Goal: Information Seeking & Learning: Learn about a topic

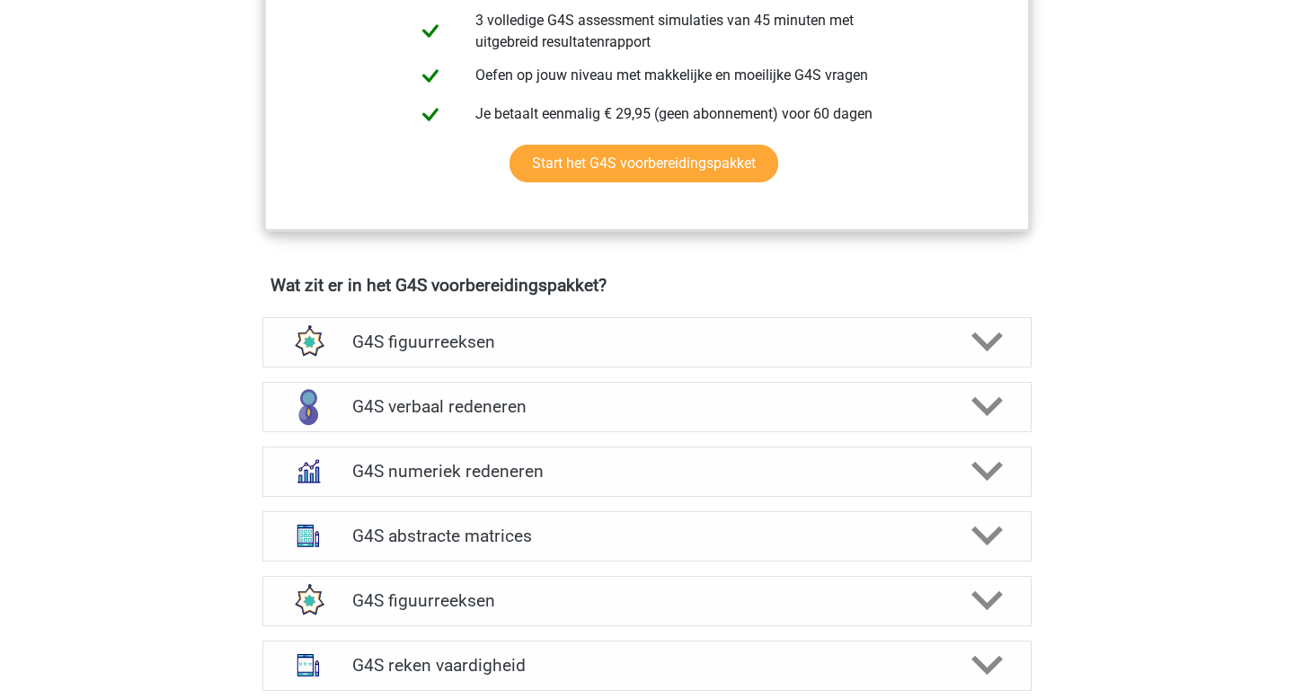
scroll to position [1118, 0]
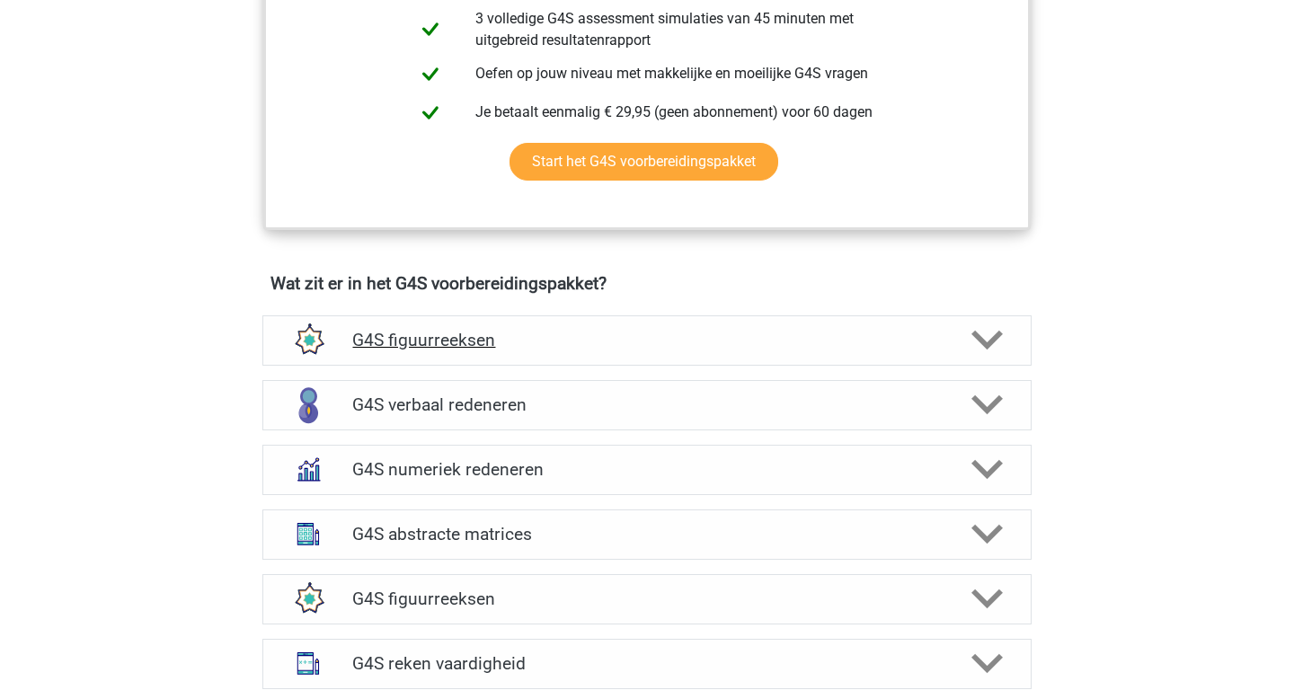
click at [986, 324] on icon at bounding box center [986, 339] width 31 height 31
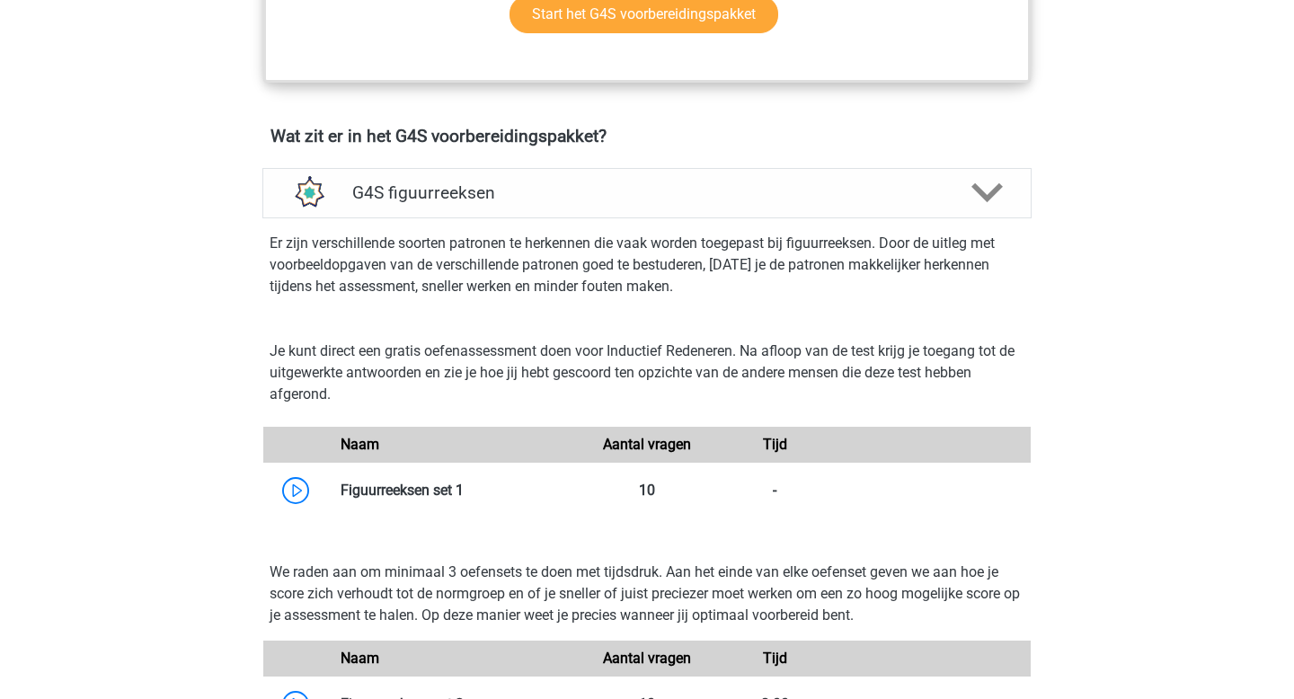
scroll to position [1272, 0]
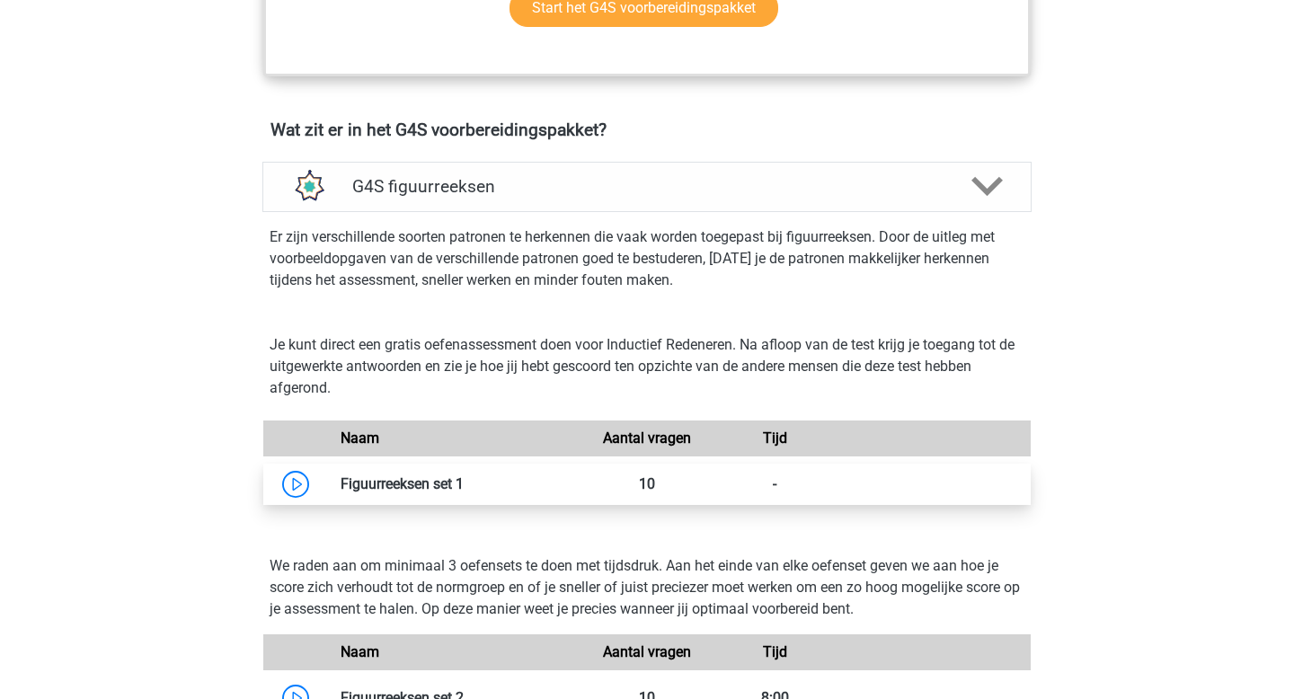
click at [464, 475] on link at bounding box center [464, 483] width 0 height 17
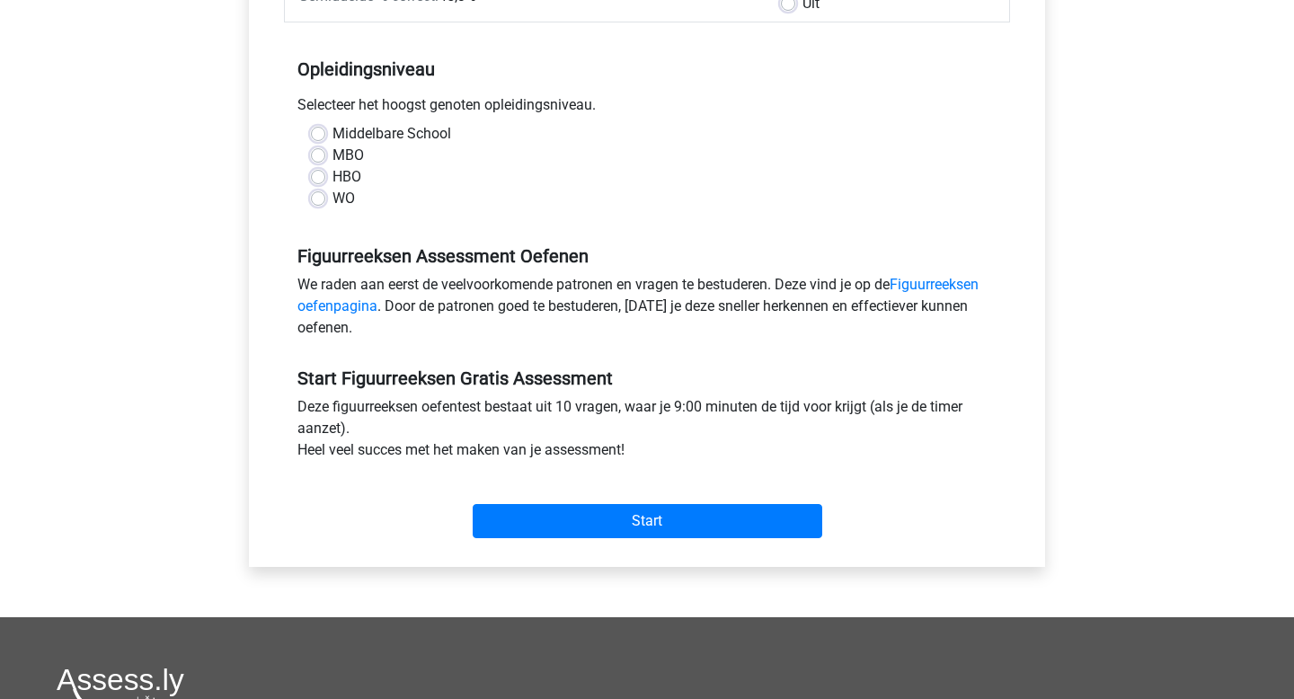
scroll to position [323, 0]
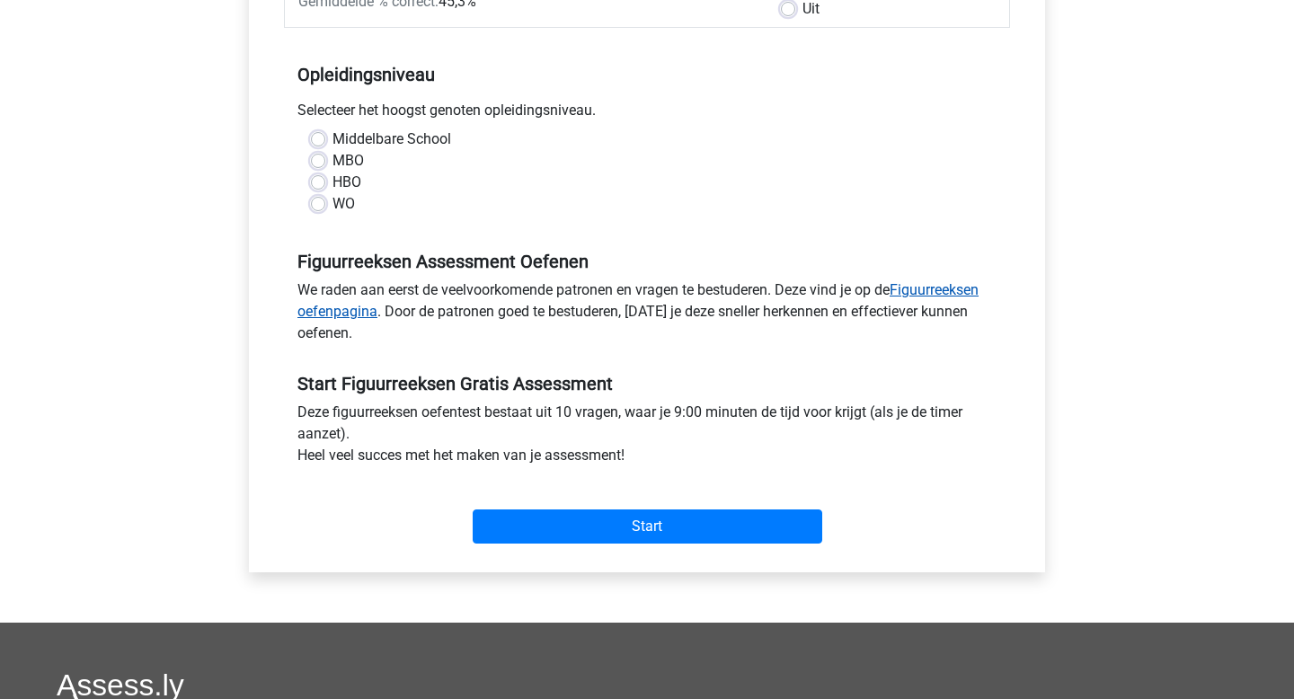
click at [947, 286] on link "Figuurreeksen oefenpagina" at bounding box center [637, 300] width 681 height 39
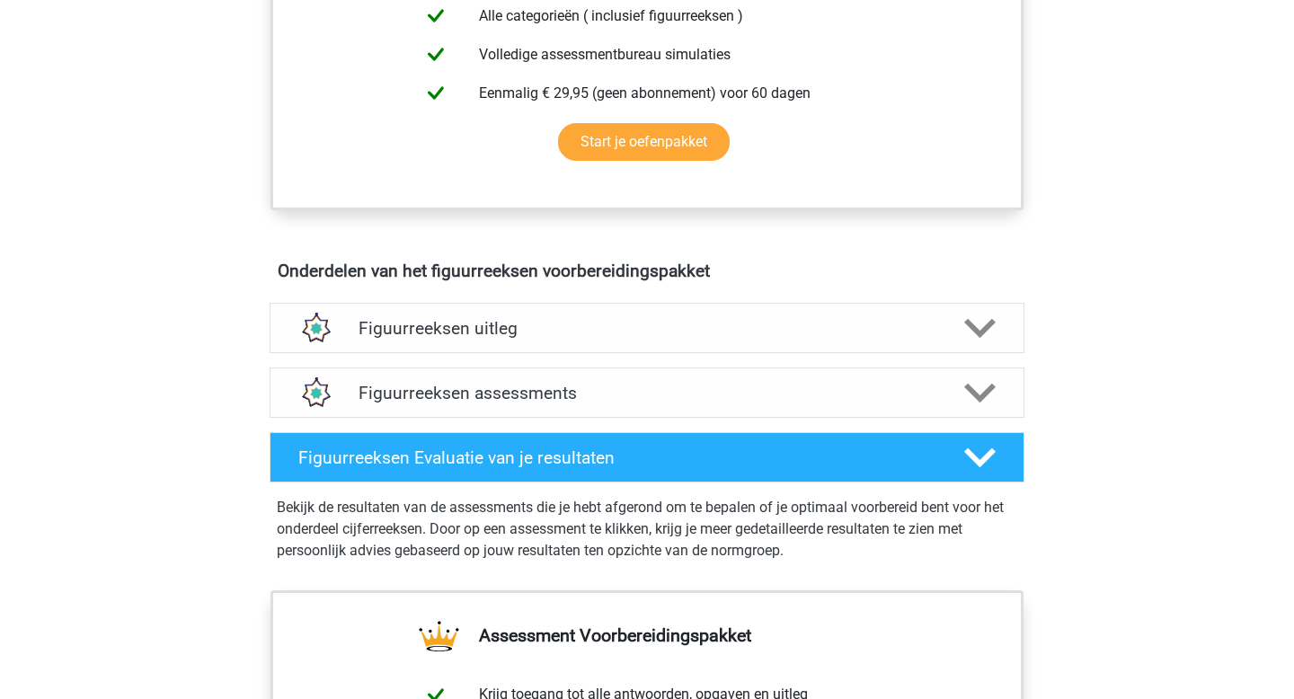
scroll to position [869, 0]
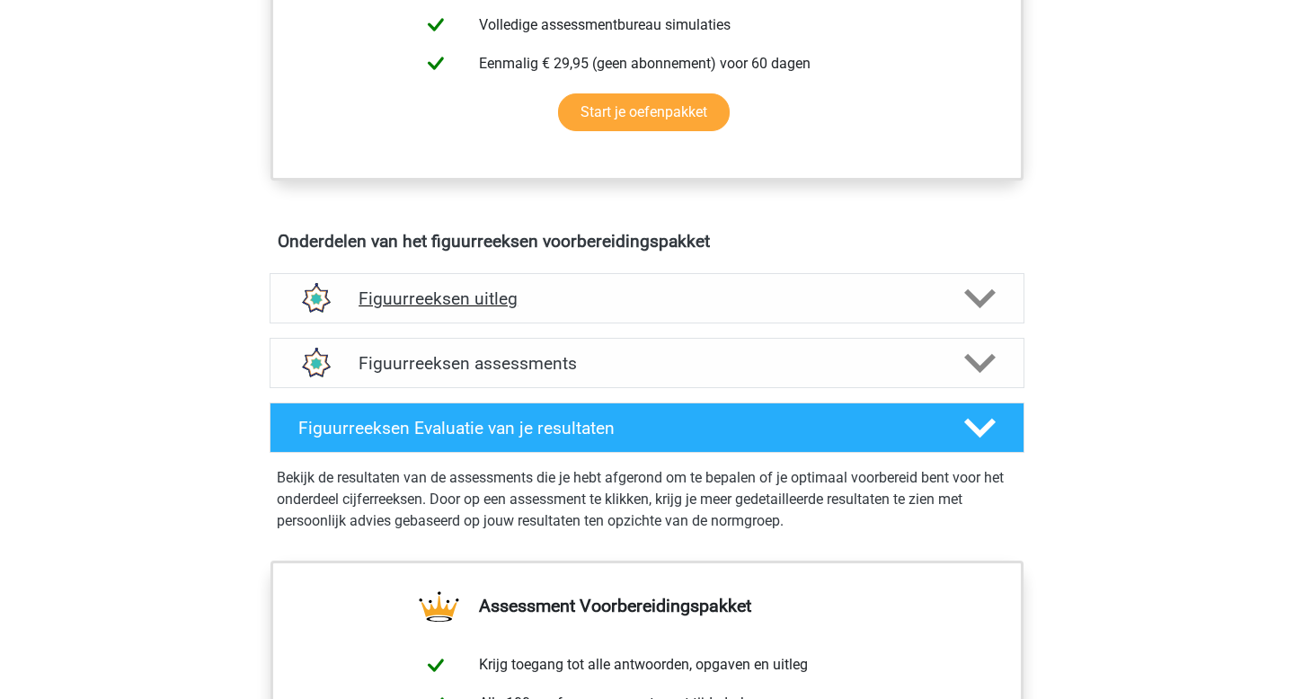
click at [982, 297] on icon at bounding box center [979, 298] width 31 height 31
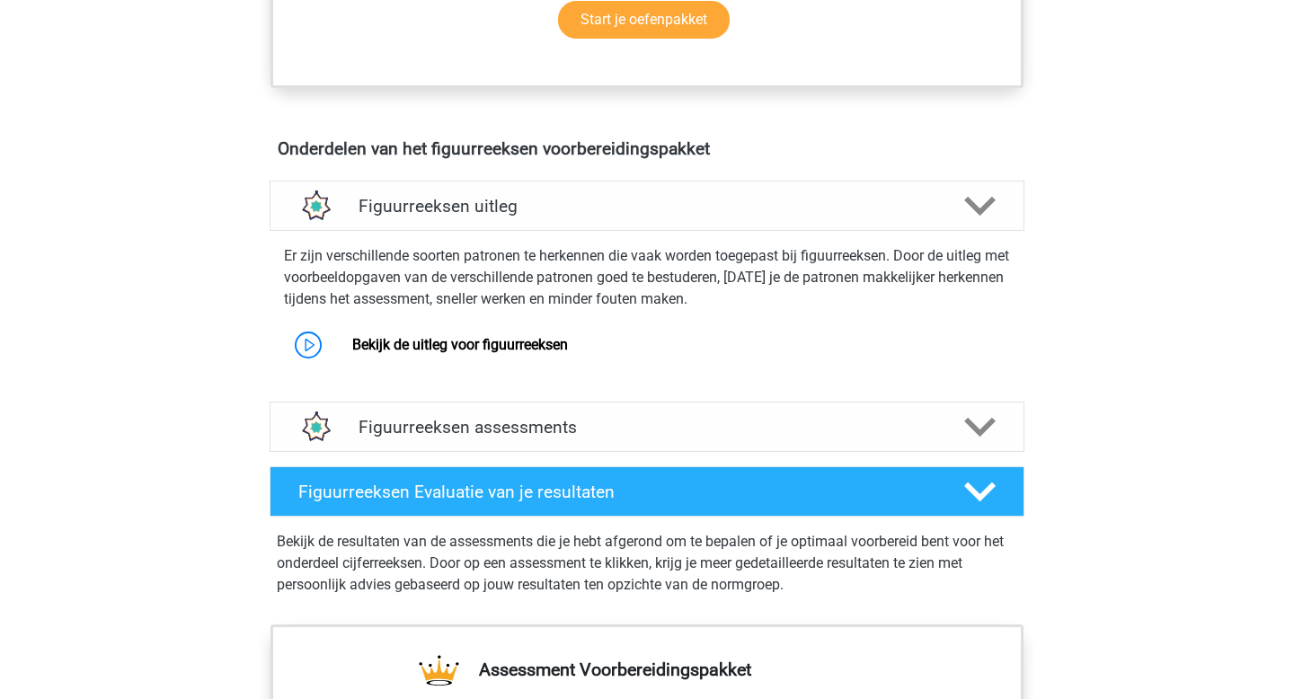
scroll to position [974, 0]
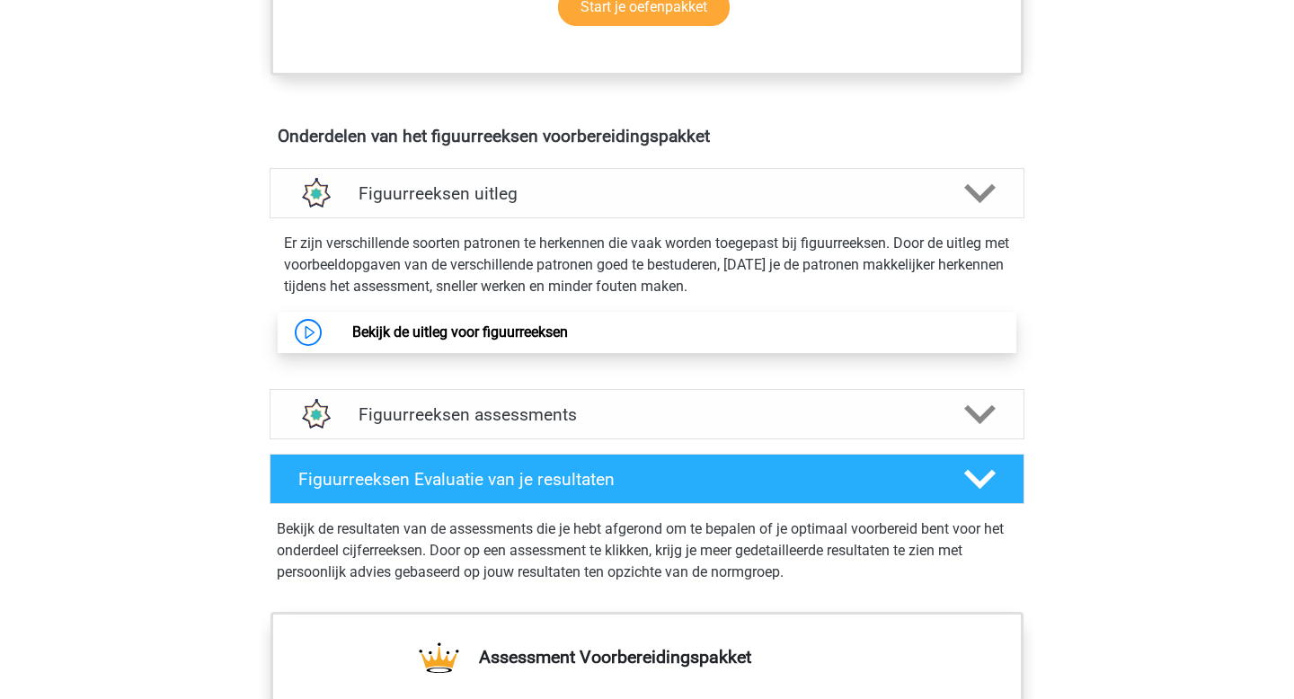
click at [380, 340] on link "Bekijk de uitleg voor figuurreeksen" at bounding box center [460, 332] width 216 height 17
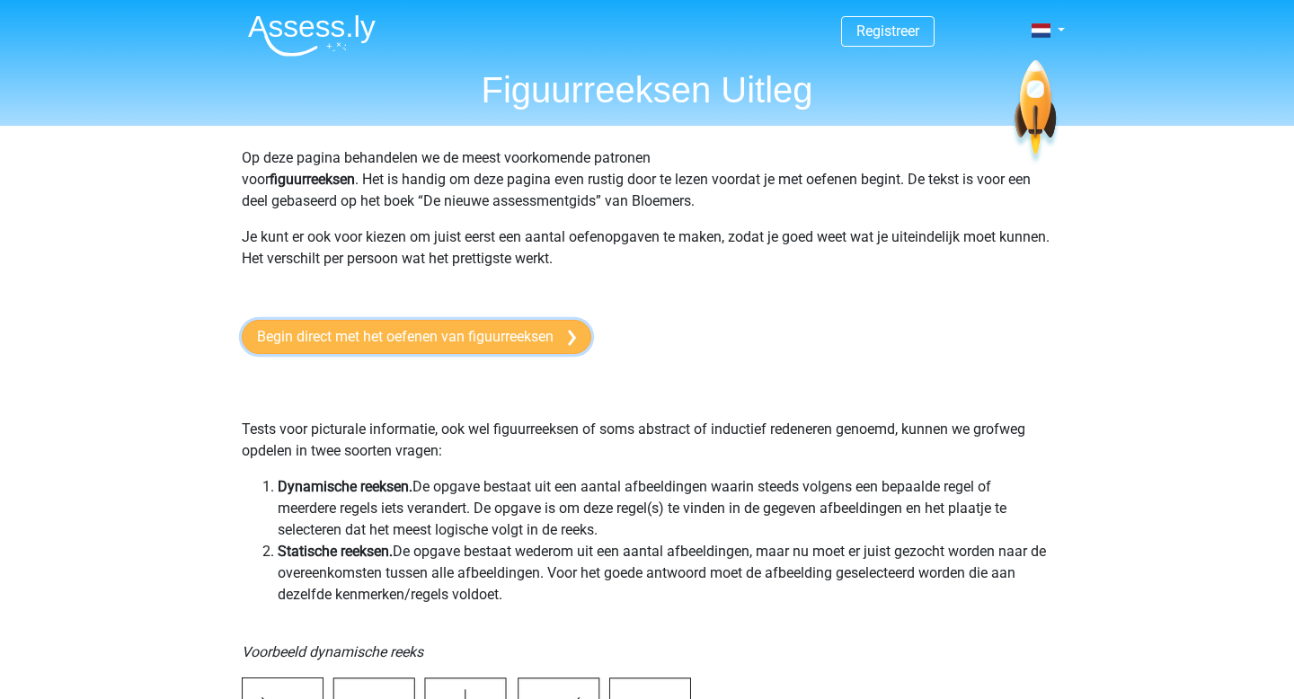
click at [424, 335] on link "Begin direct met het oefenen van figuurreeksen" at bounding box center [417, 337] width 350 height 34
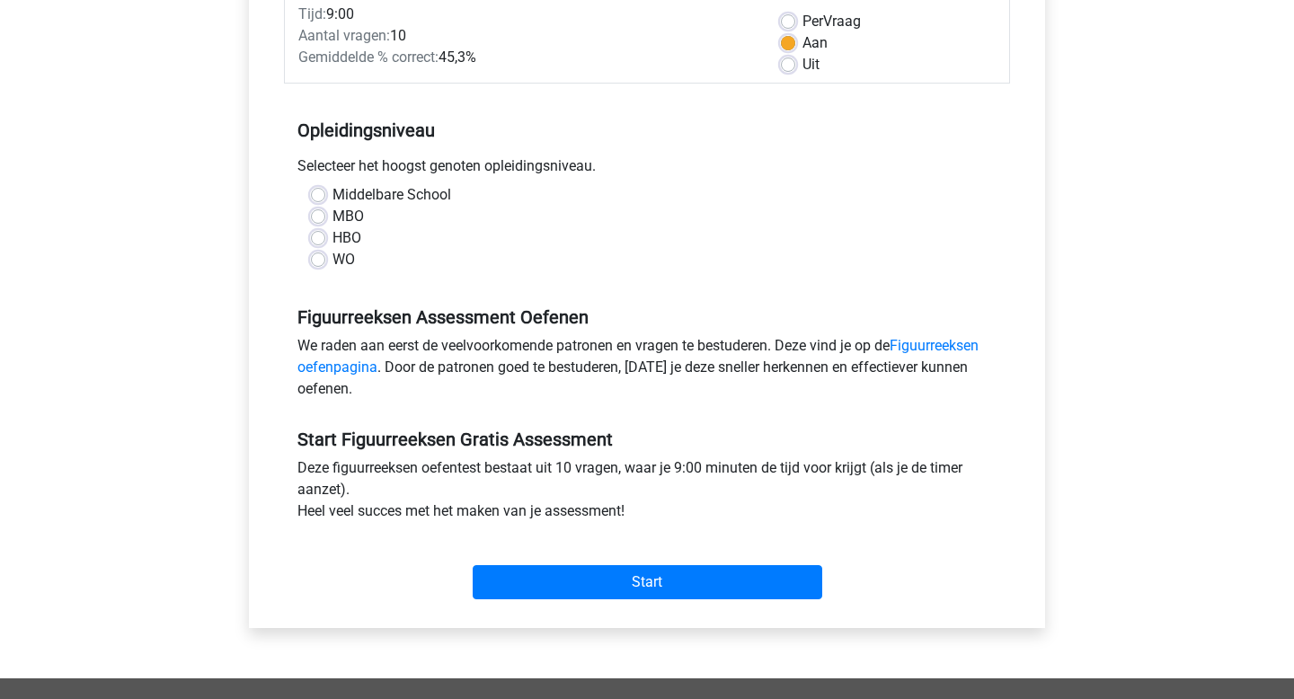
scroll to position [257, 0]
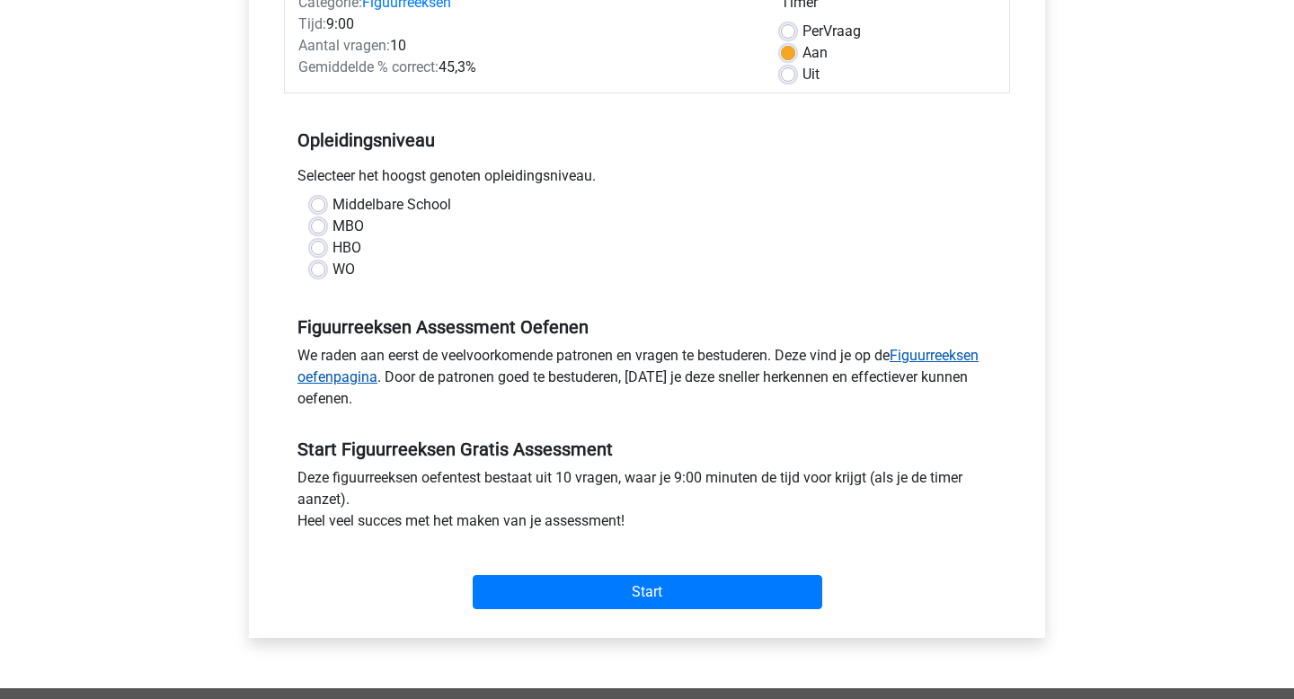
click at [934, 353] on link "Figuurreeksen oefenpagina" at bounding box center [637, 366] width 681 height 39
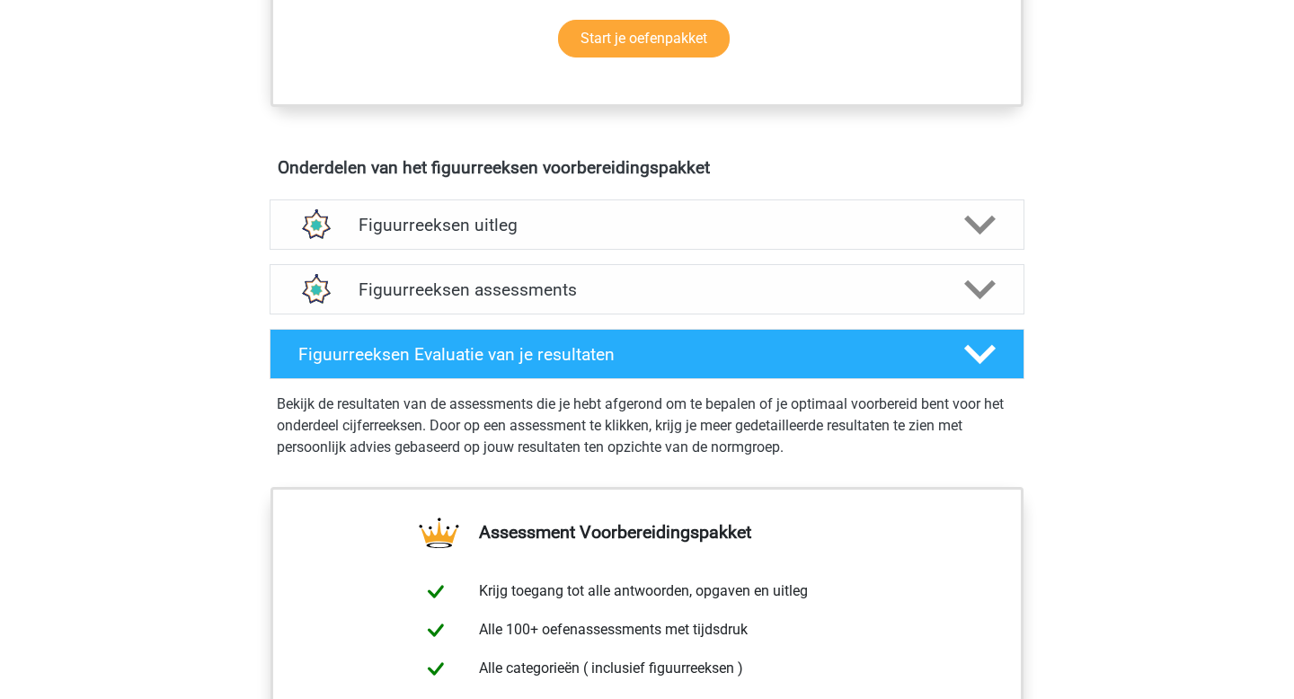
scroll to position [929, 0]
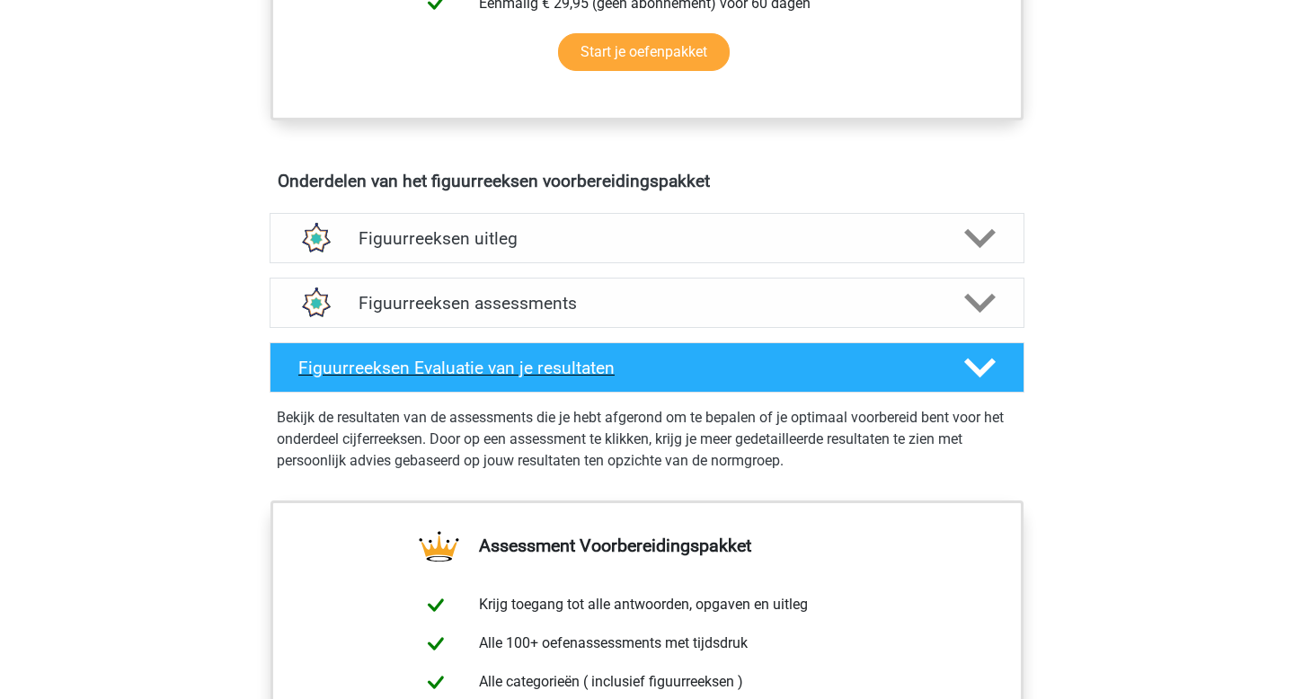
click at [982, 362] on icon at bounding box center [979, 367] width 31 height 31
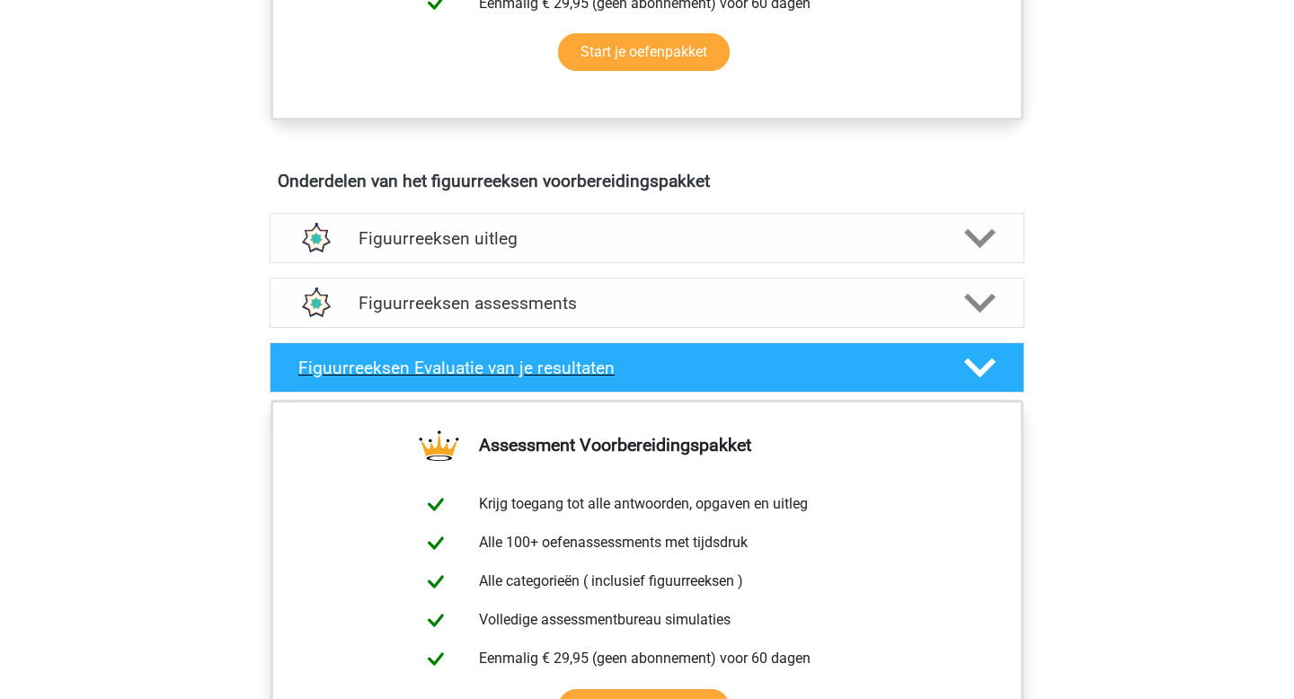
click at [986, 367] on polygon at bounding box center [979, 368] width 31 height 20
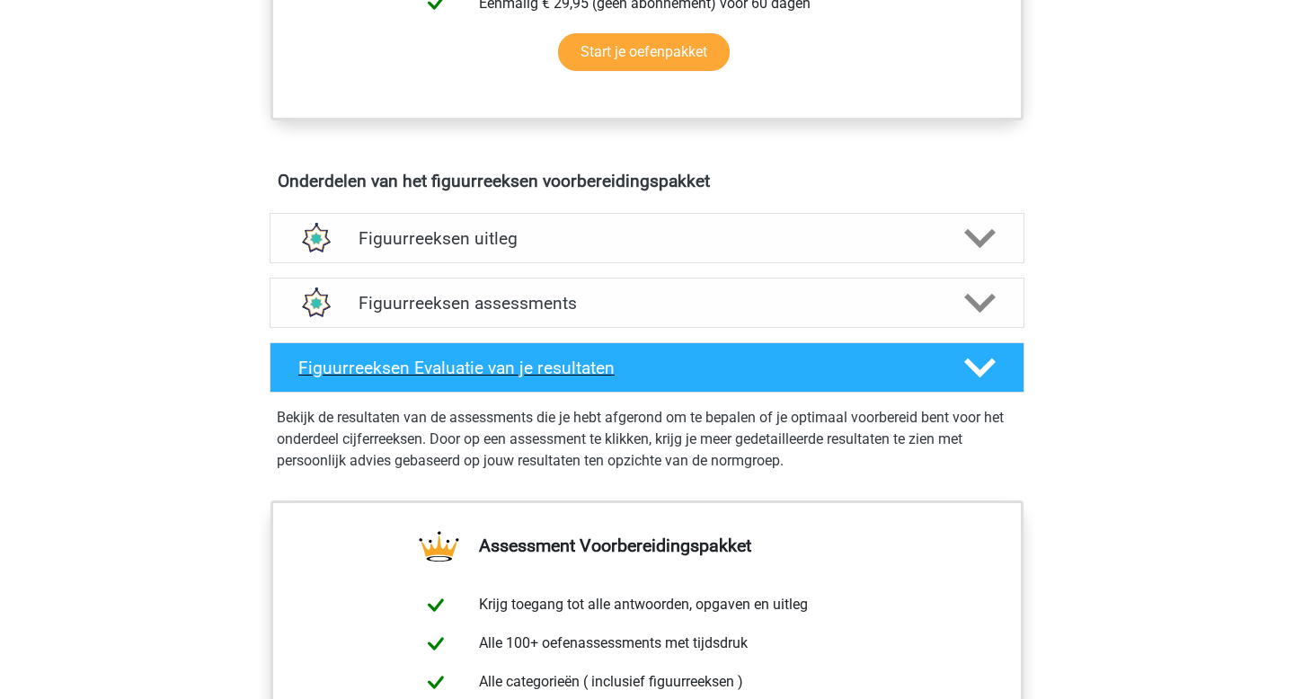
click at [986, 367] on polygon at bounding box center [979, 368] width 31 height 20
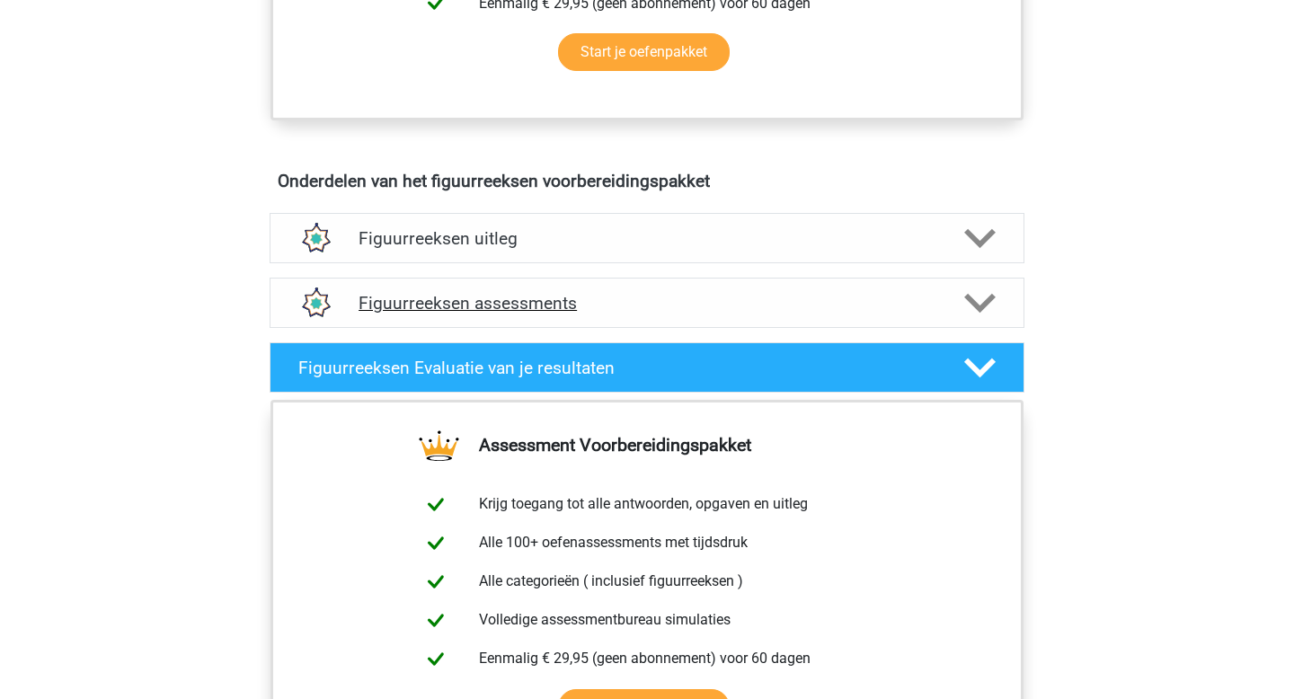
click at [976, 299] on icon at bounding box center [979, 303] width 31 height 31
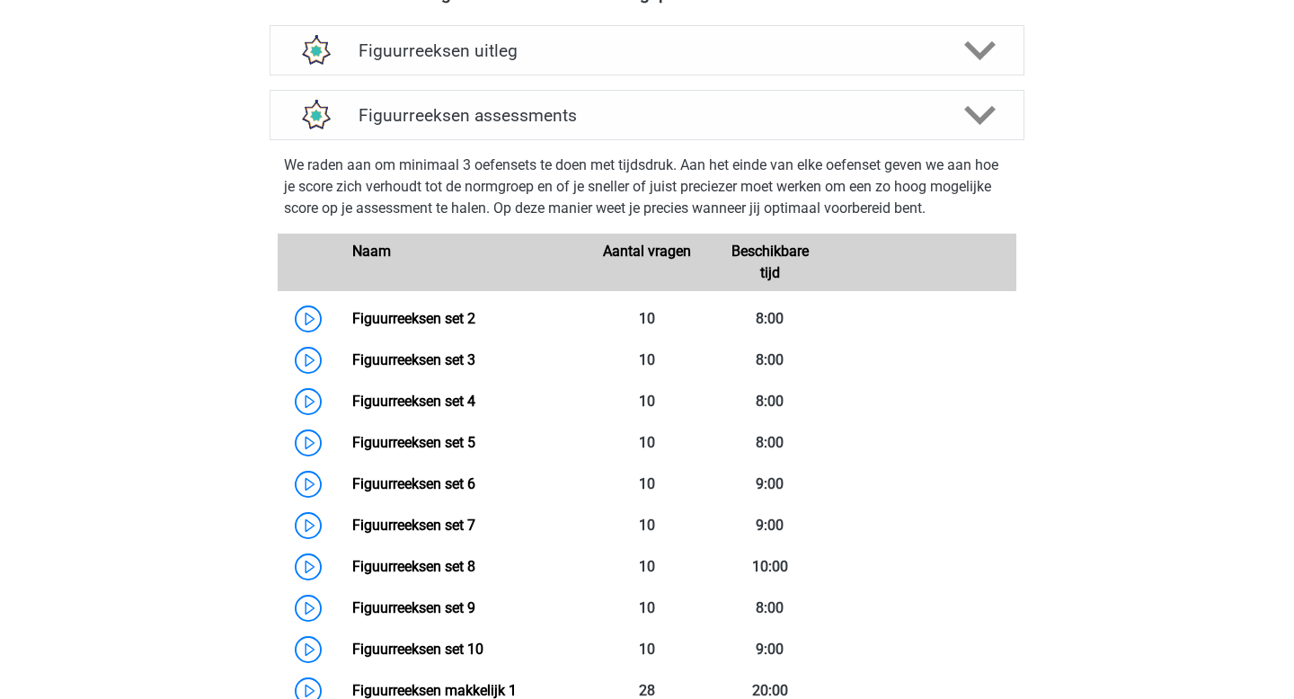
scroll to position [1133, 0]
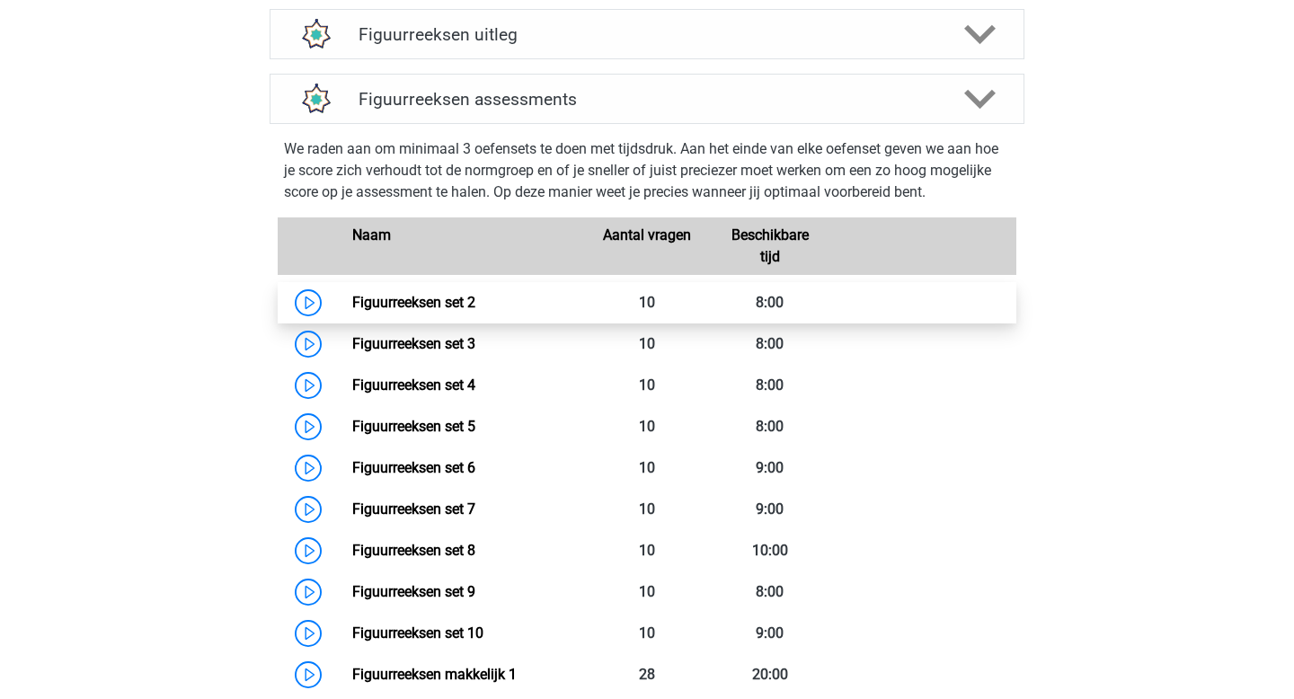
click at [352, 302] on link "Figuurreeksen set 2" at bounding box center [413, 302] width 123 height 17
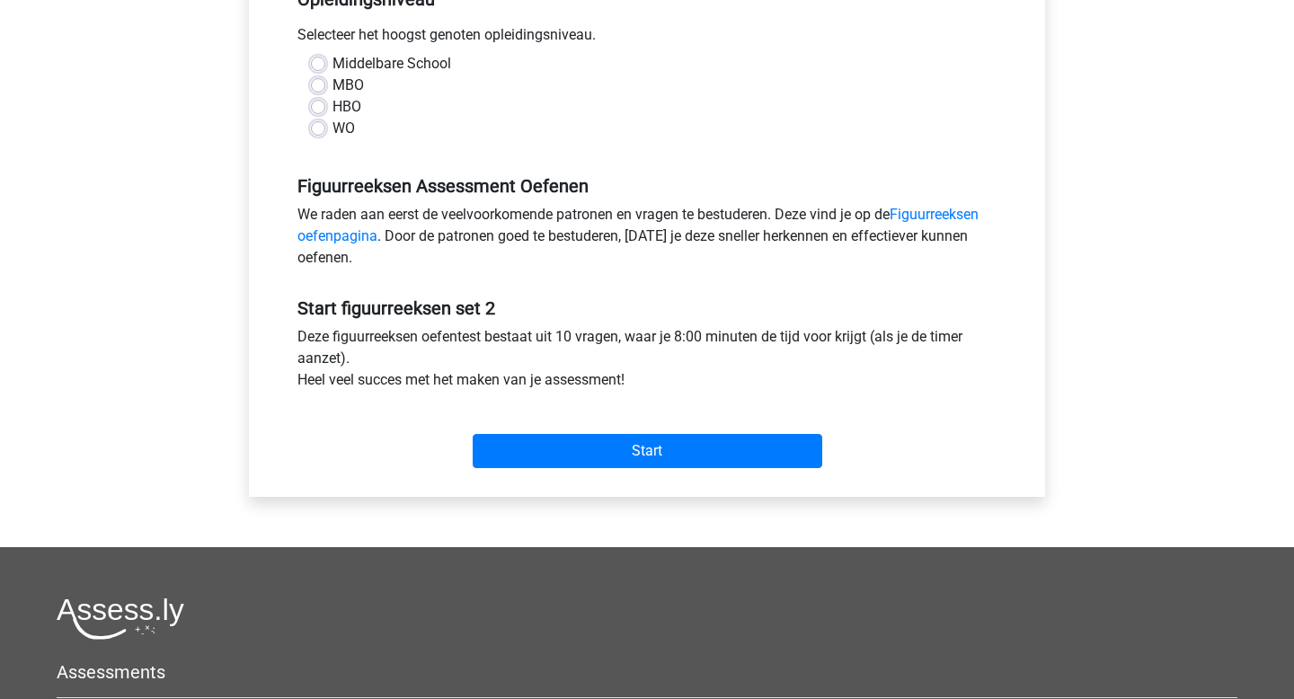
scroll to position [387, 0]
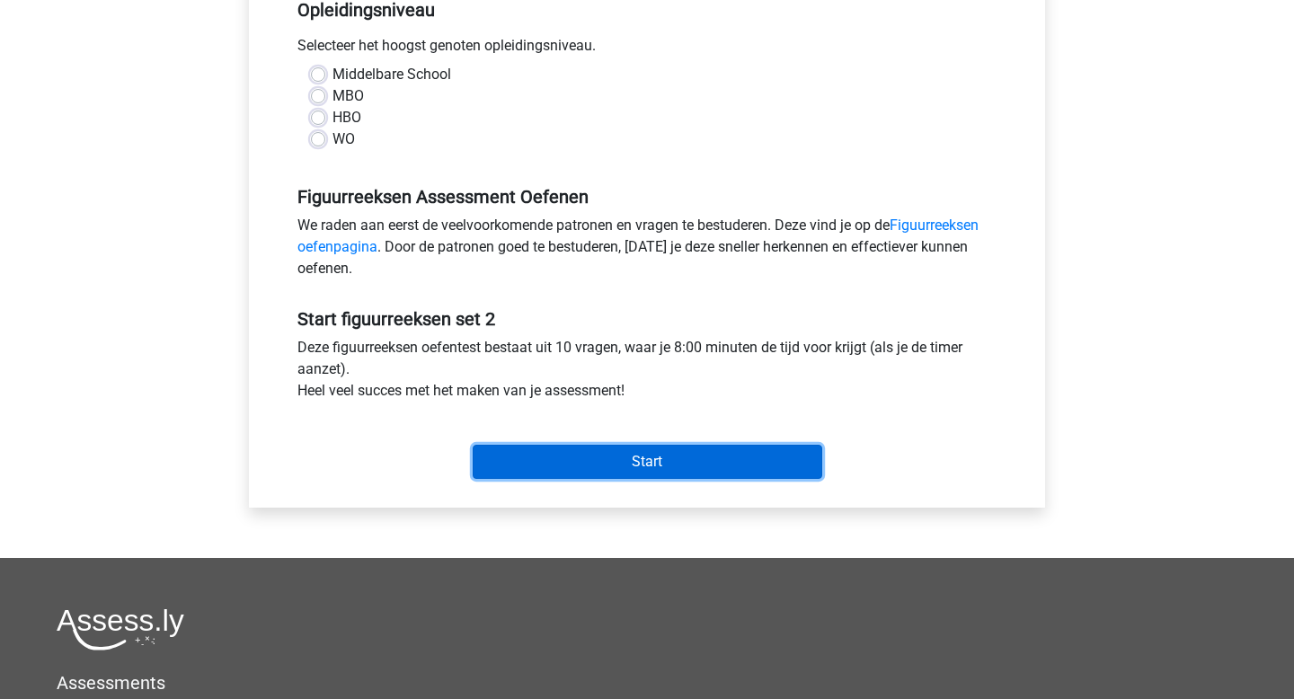
click at [642, 465] on input "Start" at bounding box center [648, 462] width 350 height 34
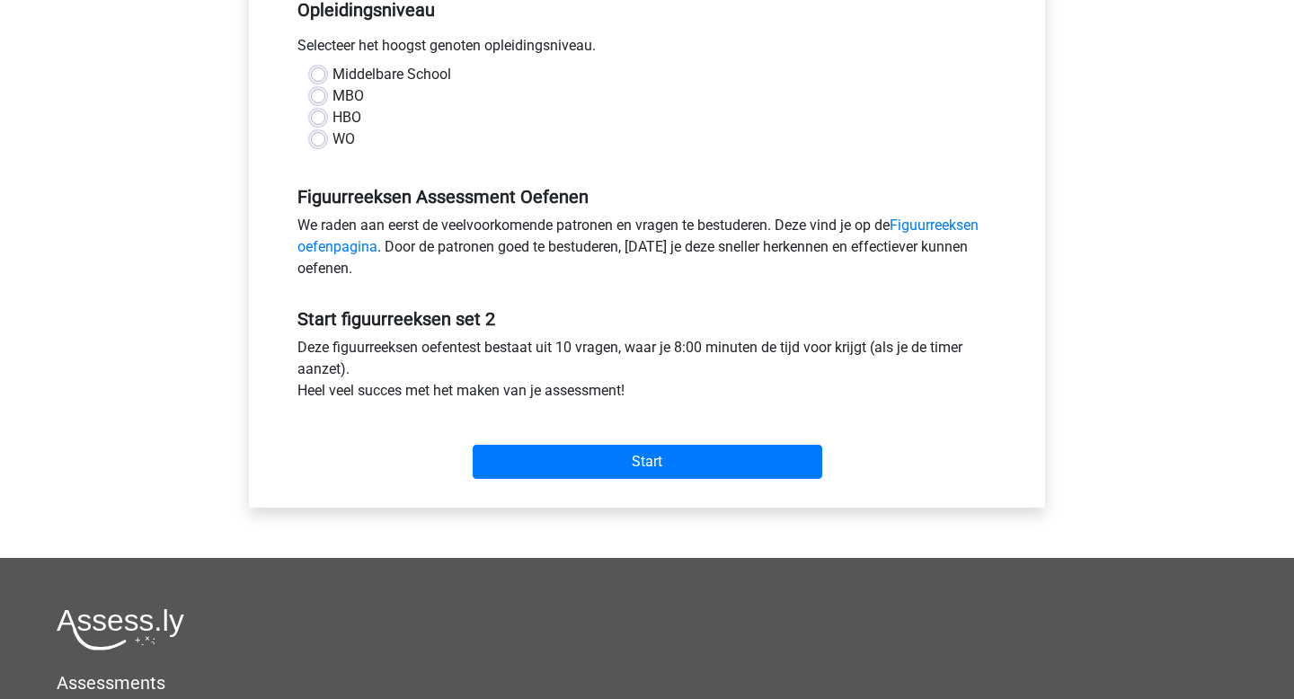
click at [333, 75] on label "Middelbare School" at bounding box center [392, 75] width 119 height 22
click at [318, 75] on input "Middelbare School" at bounding box center [318, 73] width 14 height 18
radio input "true"
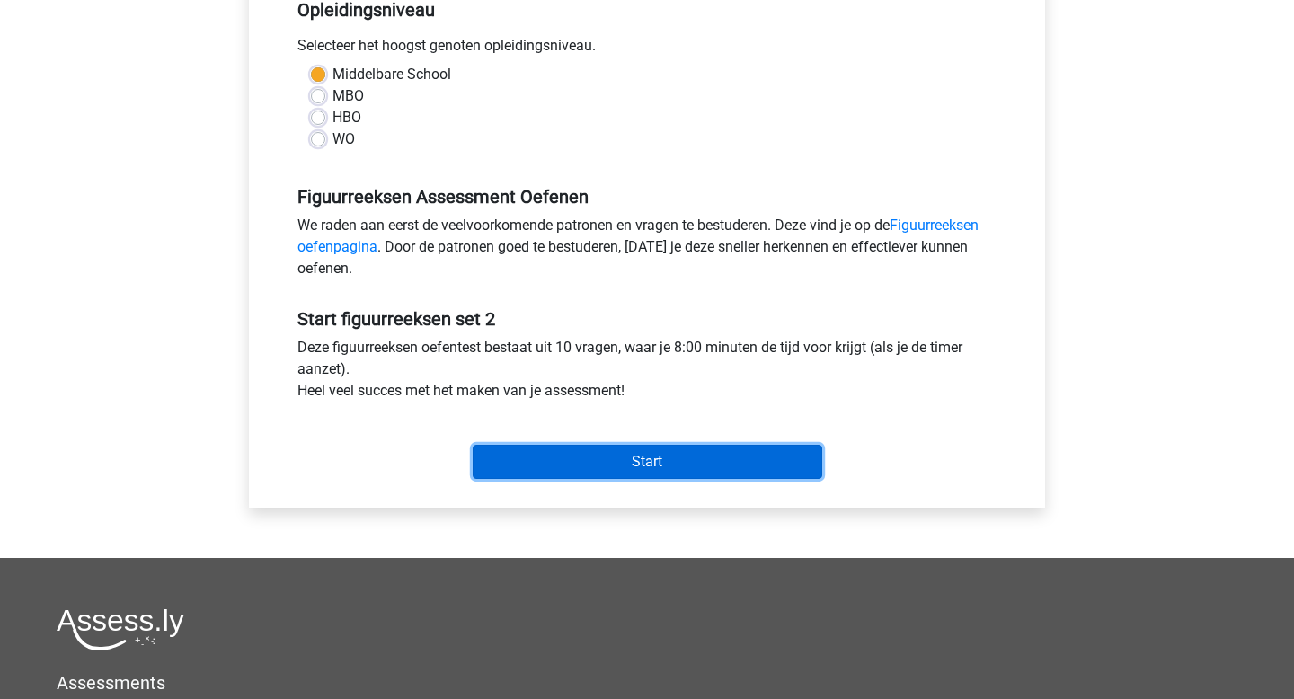
click at [622, 458] on input "Start" at bounding box center [648, 462] width 350 height 34
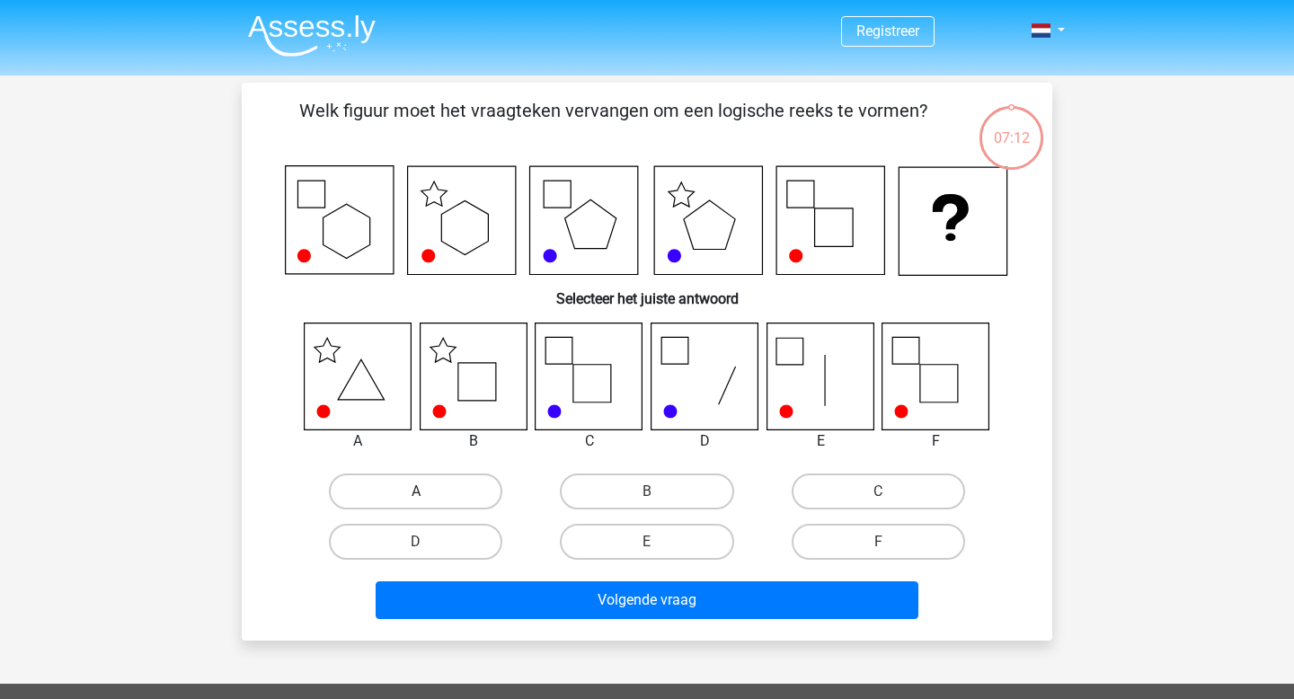
click at [395, 492] on label "A" at bounding box center [415, 492] width 173 height 36
click at [416, 492] on input "A" at bounding box center [422, 498] width 12 height 12
radio input "true"
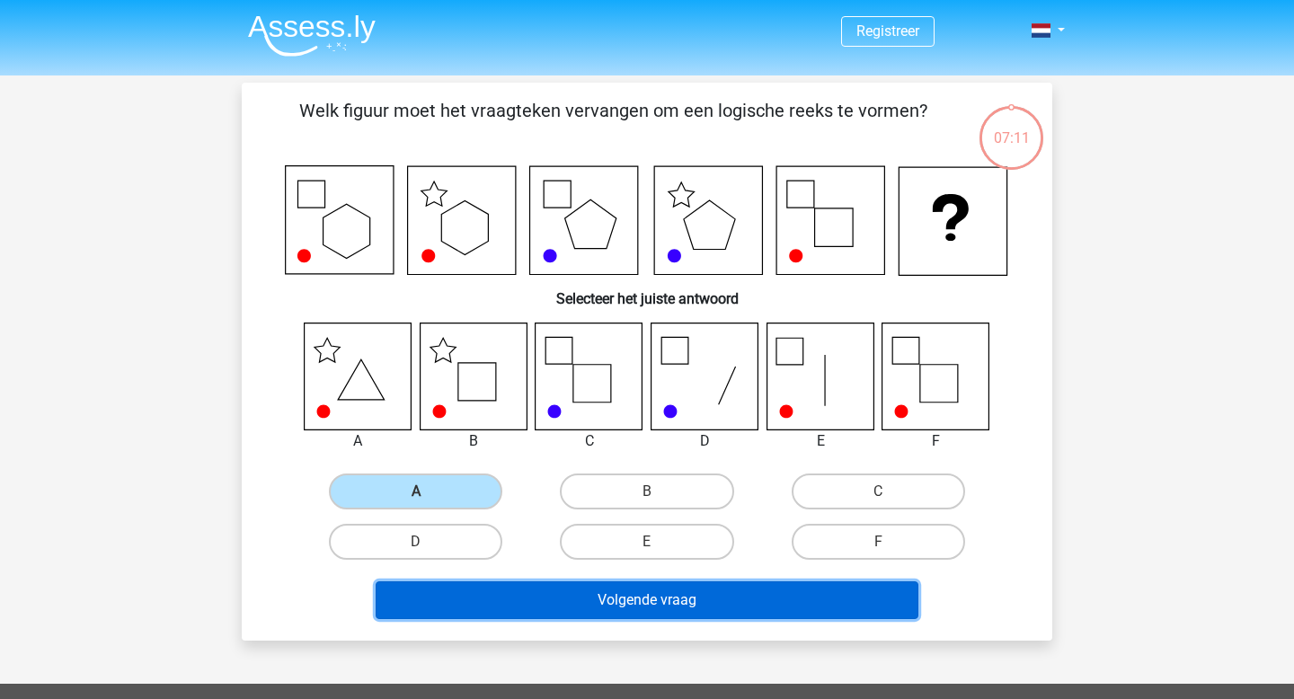
click at [666, 602] on button "Volgende vraag" at bounding box center [648, 600] width 544 height 38
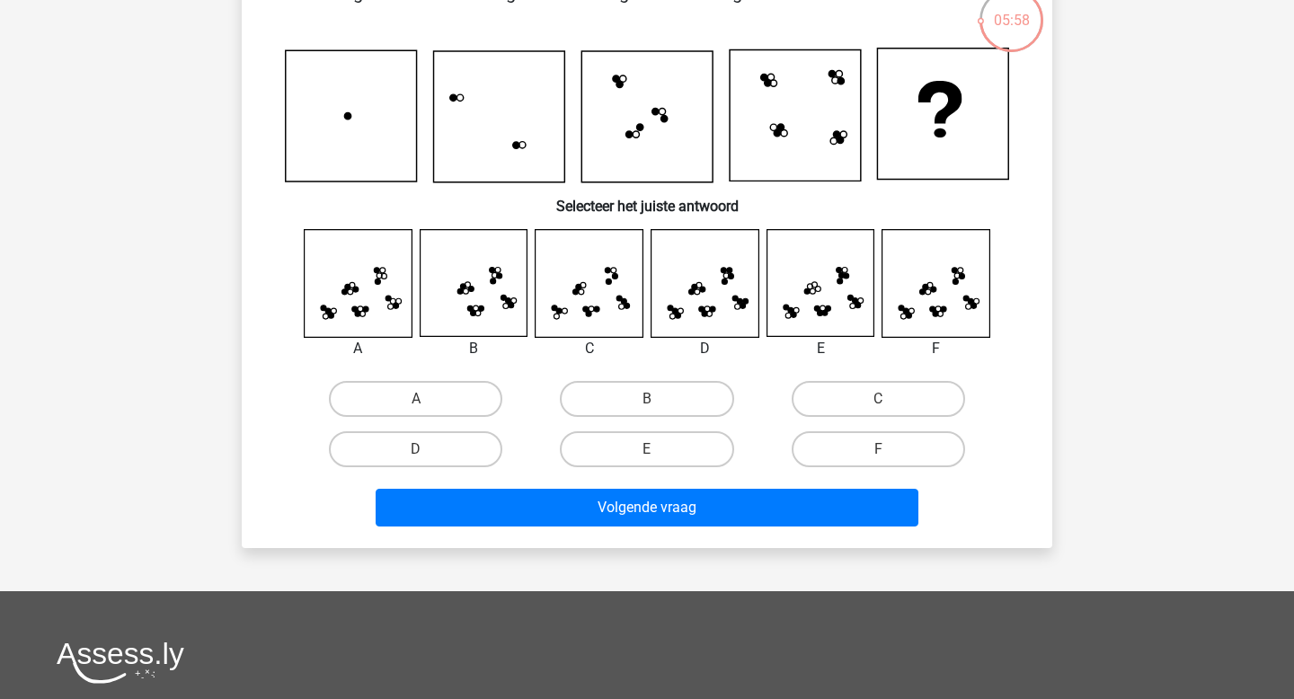
scroll to position [111, 0]
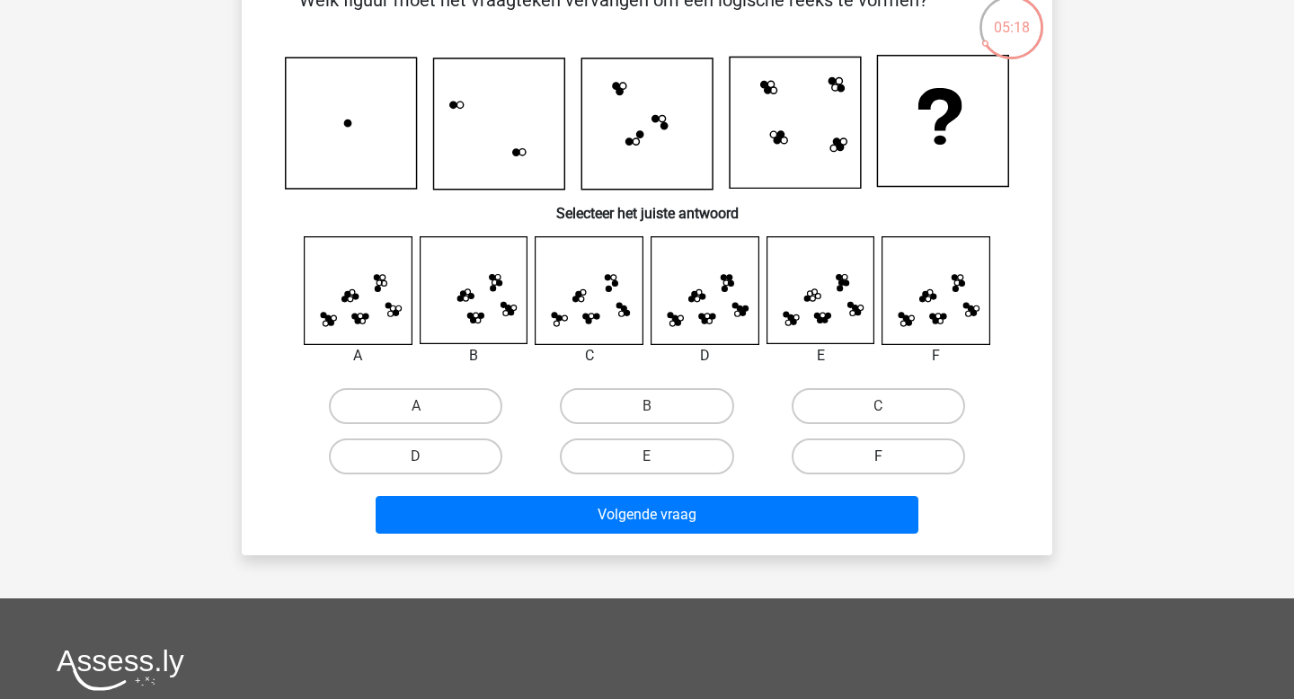
click at [865, 460] on label "F" at bounding box center [878, 457] width 173 height 36
click at [878, 460] on input "F" at bounding box center [884, 463] width 12 height 12
radio input "true"
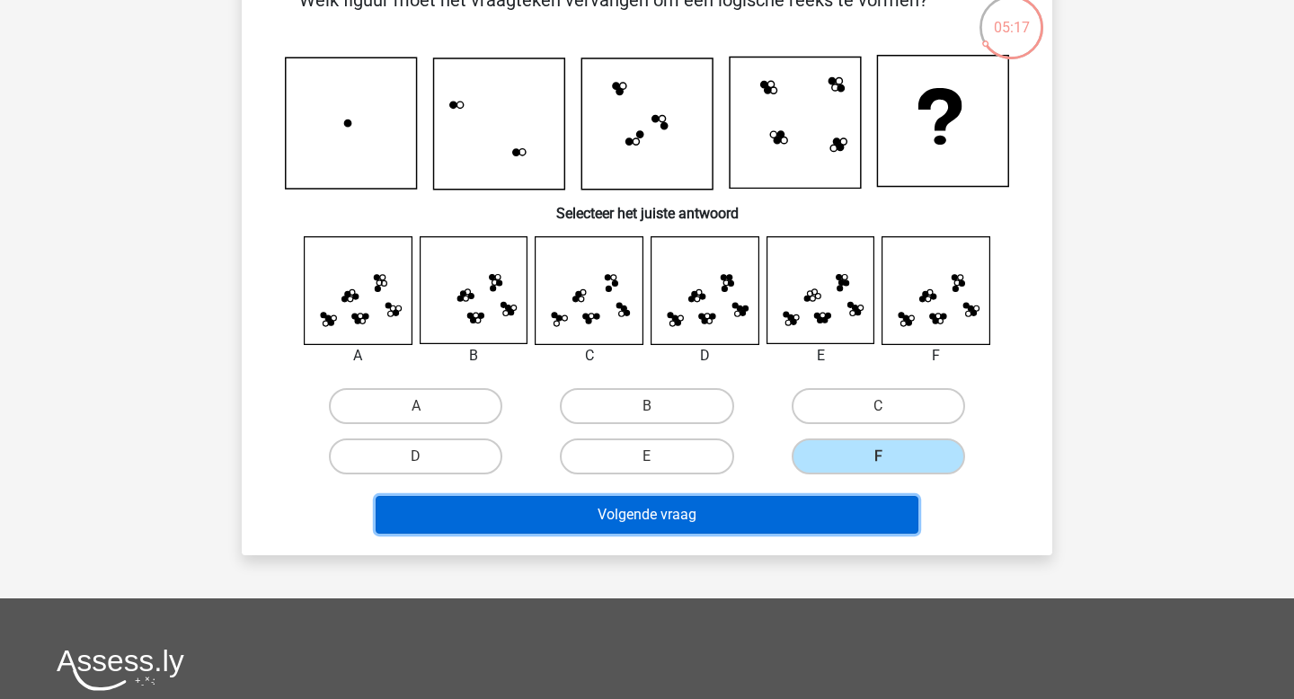
click at [757, 508] on button "Volgende vraag" at bounding box center [648, 515] width 544 height 38
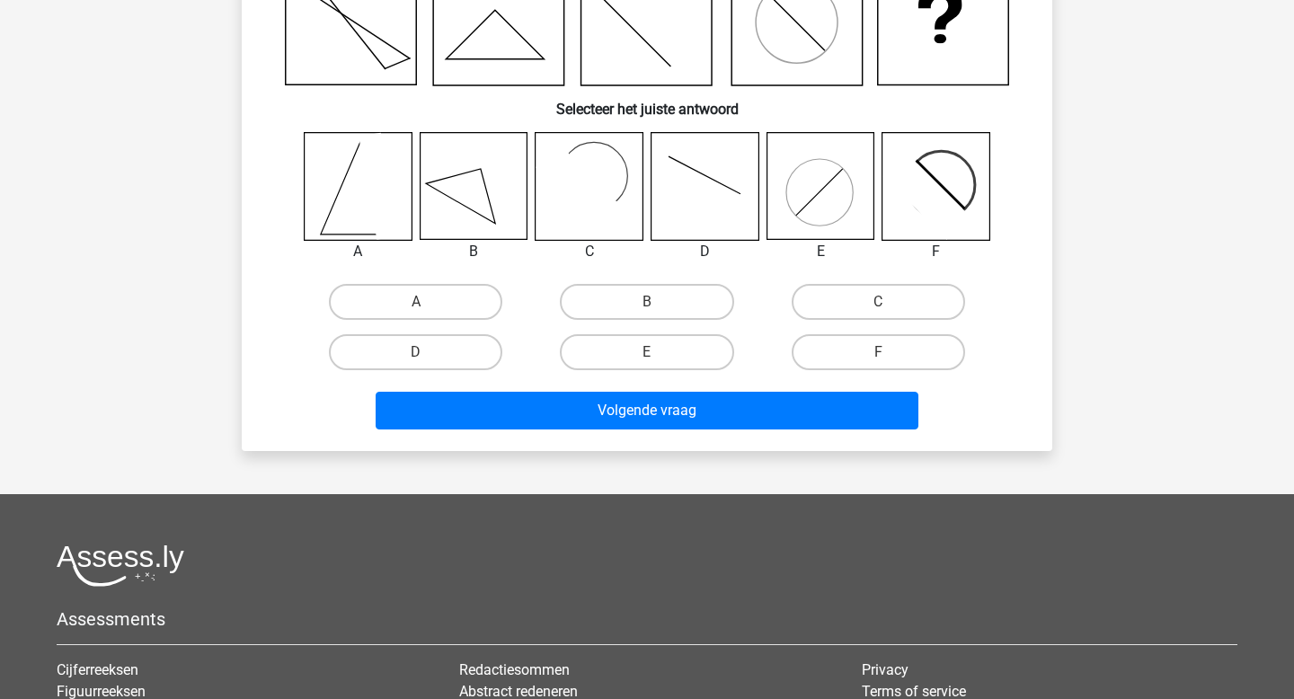
scroll to position [217, 0]
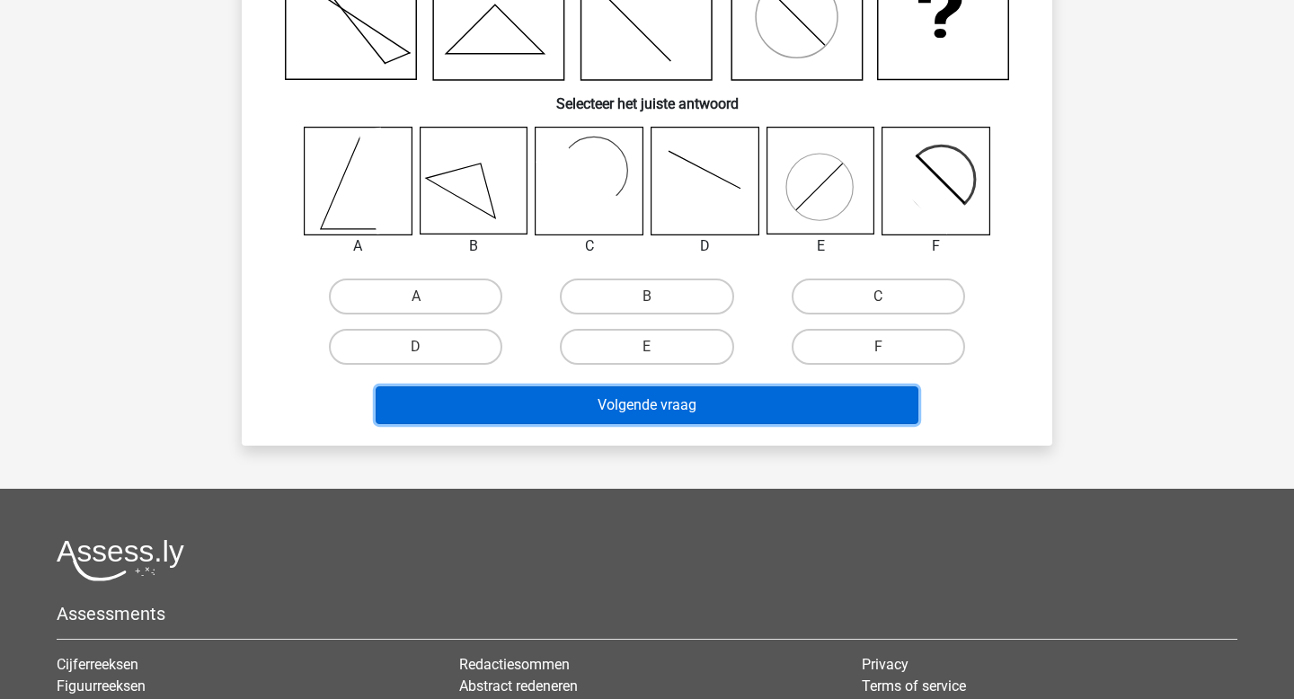
click at [749, 409] on button "Volgende vraag" at bounding box center [648, 405] width 544 height 38
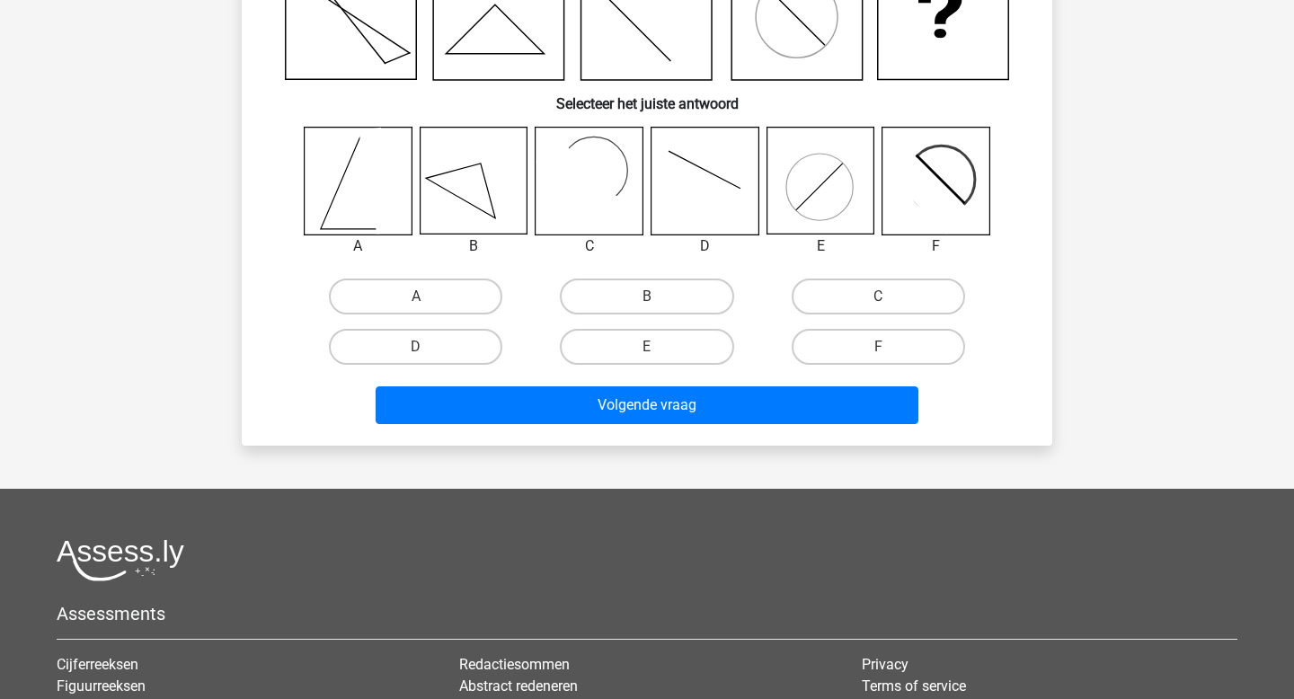
scroll to position [132, 0]
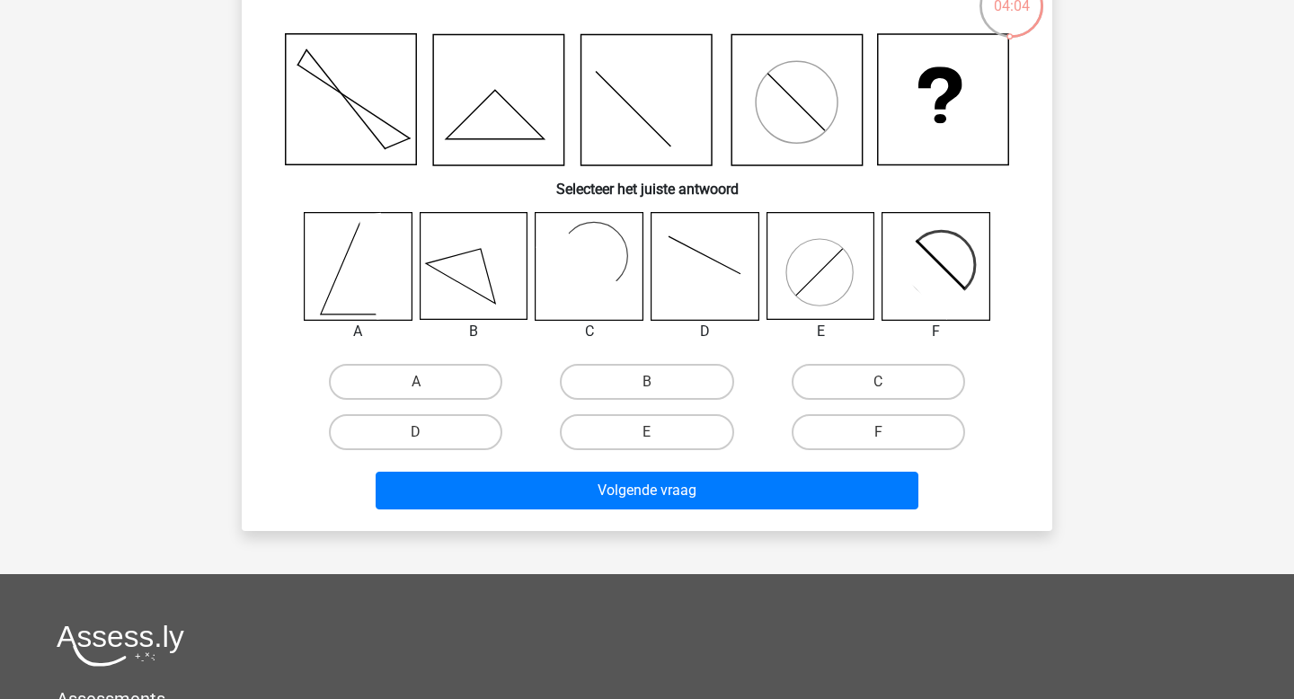
click at [368, 271] on icon at bounding box center [379, 266] width 40 height 107
click at [452, 382] on label "A" at bounding box center [415, 382] width 173 height 36
click at [428, 382] on input "A" at bounding box center [422, 388] width 12 height 12
radio input "true"
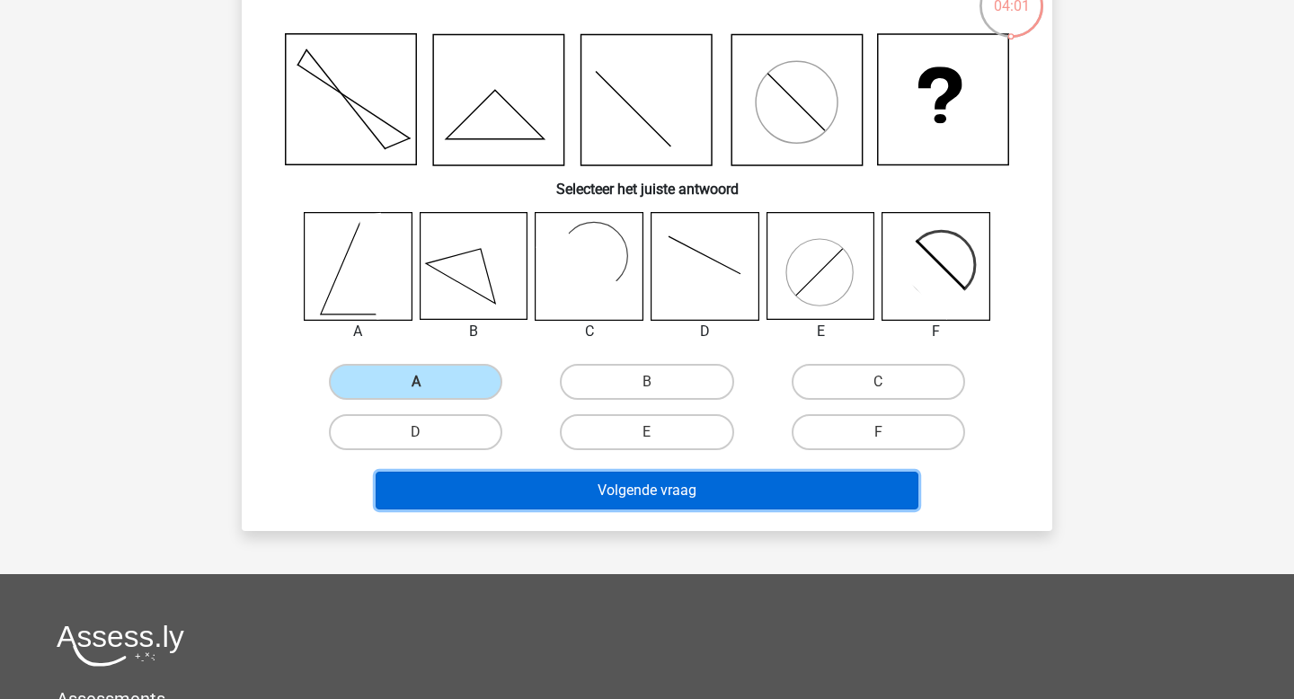
click at [670, 486] on button "Volgende vraag" at bounding box center [648, 491] width 544 height 38
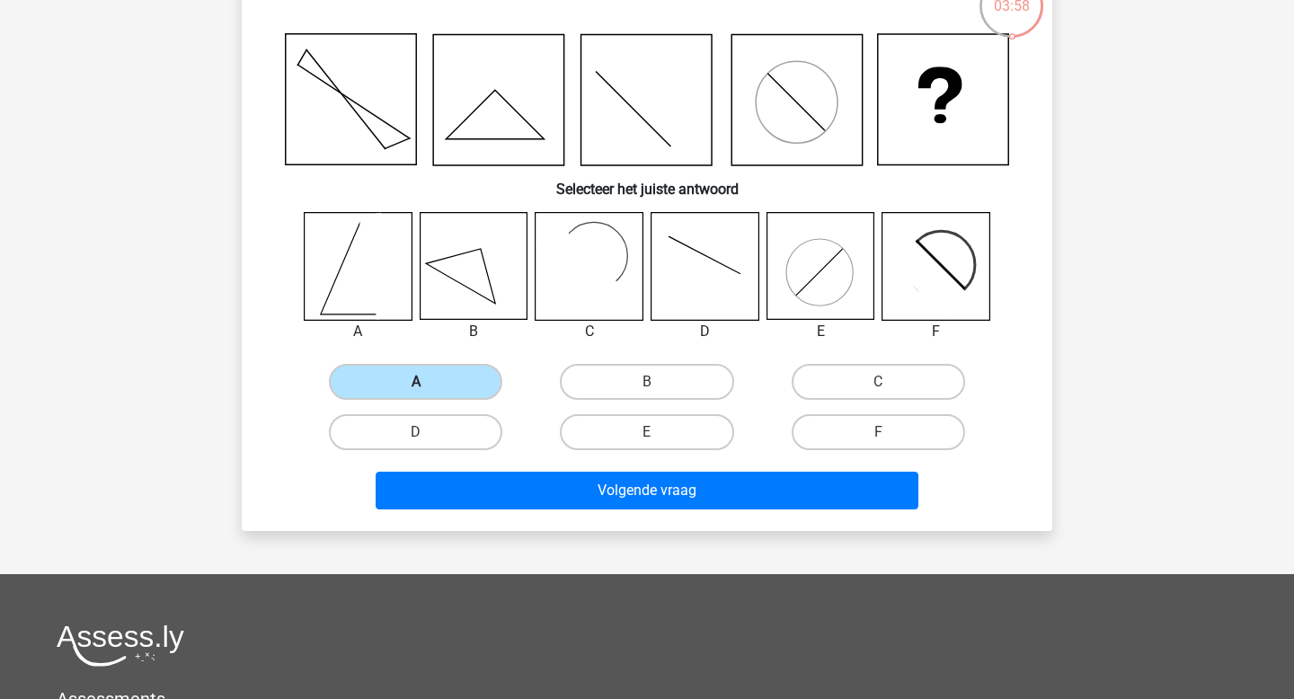
click at [459, 395] on label "A" at bounding box center [415, 382] width 173 height 36
click at [428, 394] on input "A" at bounding box center [422, 388] width 12 height 12
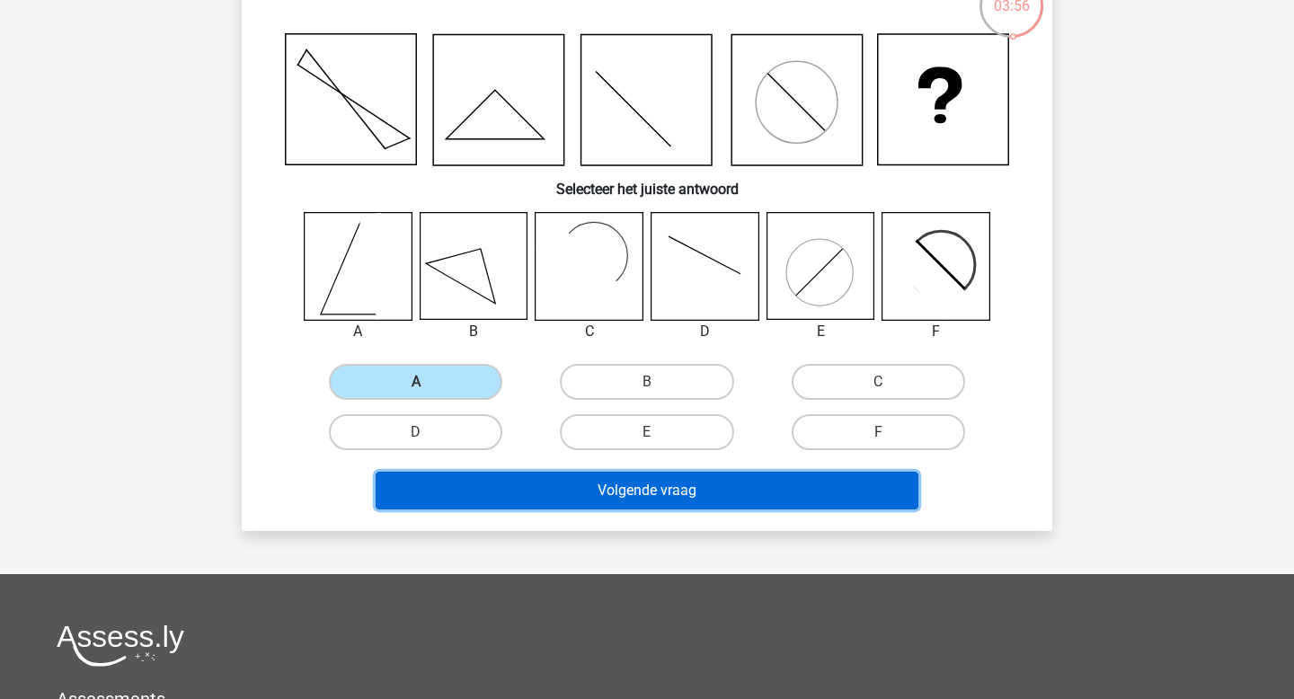
click at [640, 488] on button "Volgende vraag" at bounding box center [648, 491] width 544 height 38
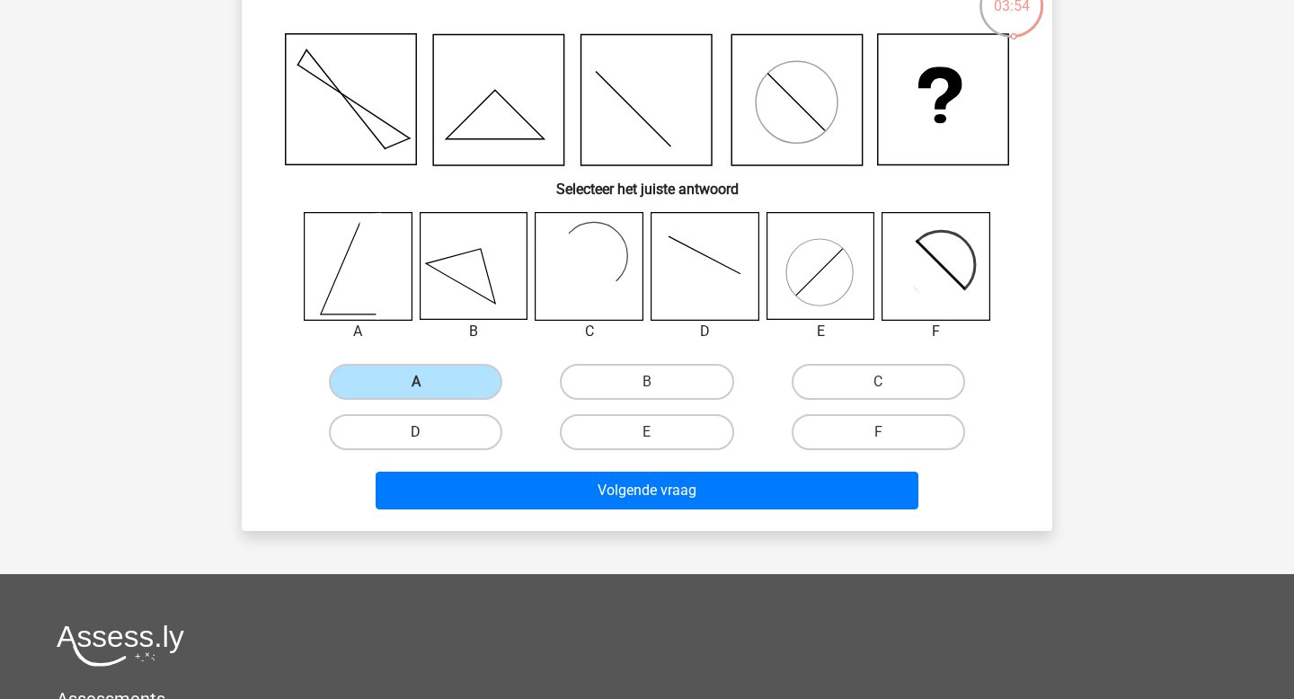
click at [426, 416] on label "D" at bounding box center [415, 432] width 173 height 36
click at [426, 432] on input "D" at bounding box center [422, 438] width 12 height 12
radio input "true"
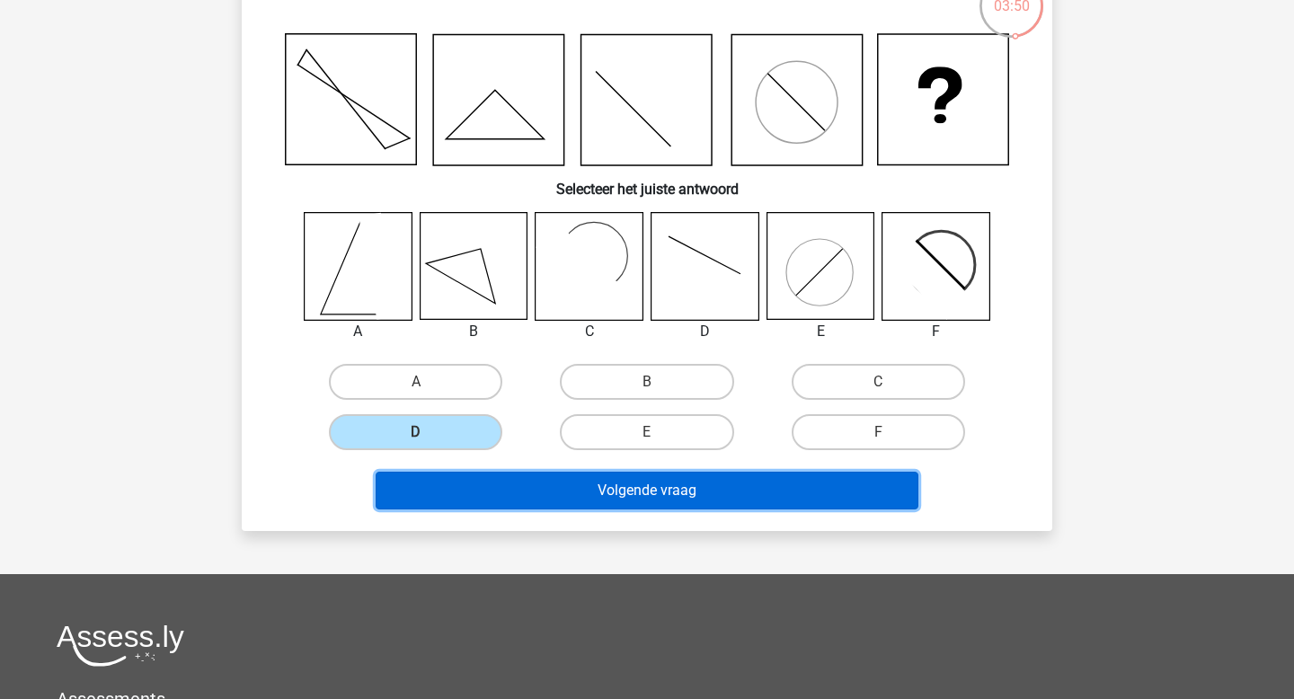
click at [687, 489] on button "Volgende vraag" at bounding box center [648, 491] width 544 height 38
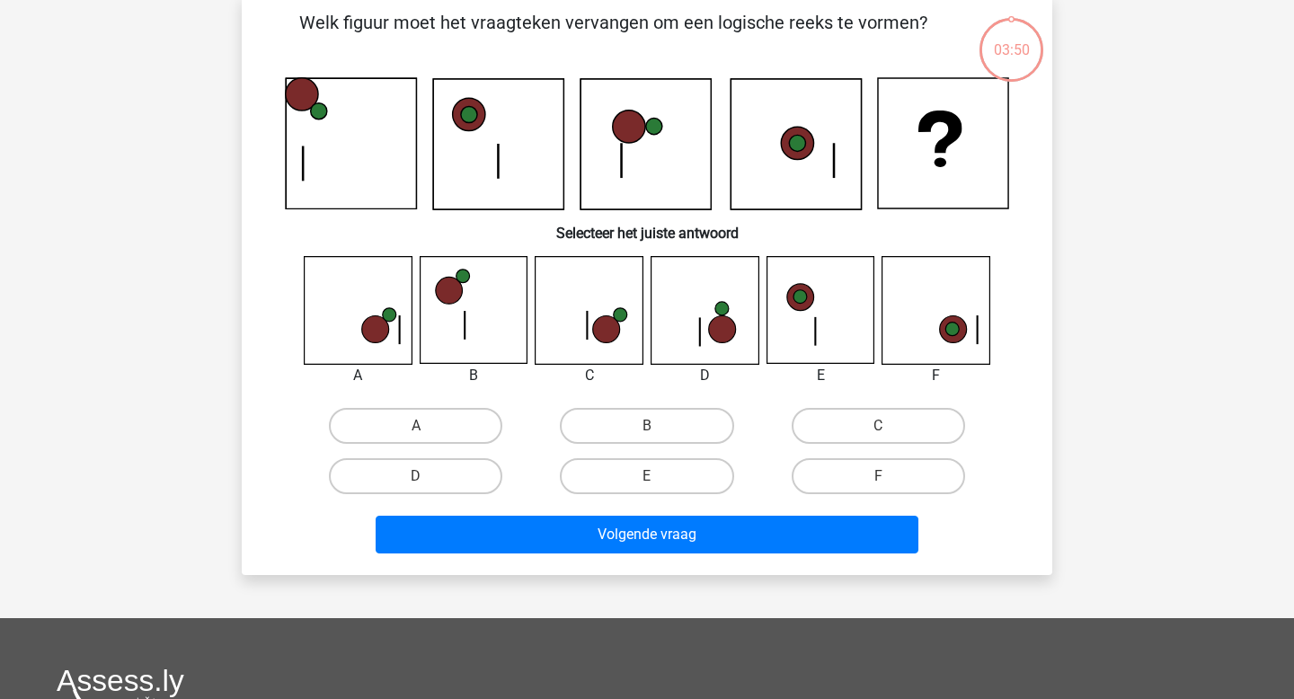
scroll to position [83, 0]
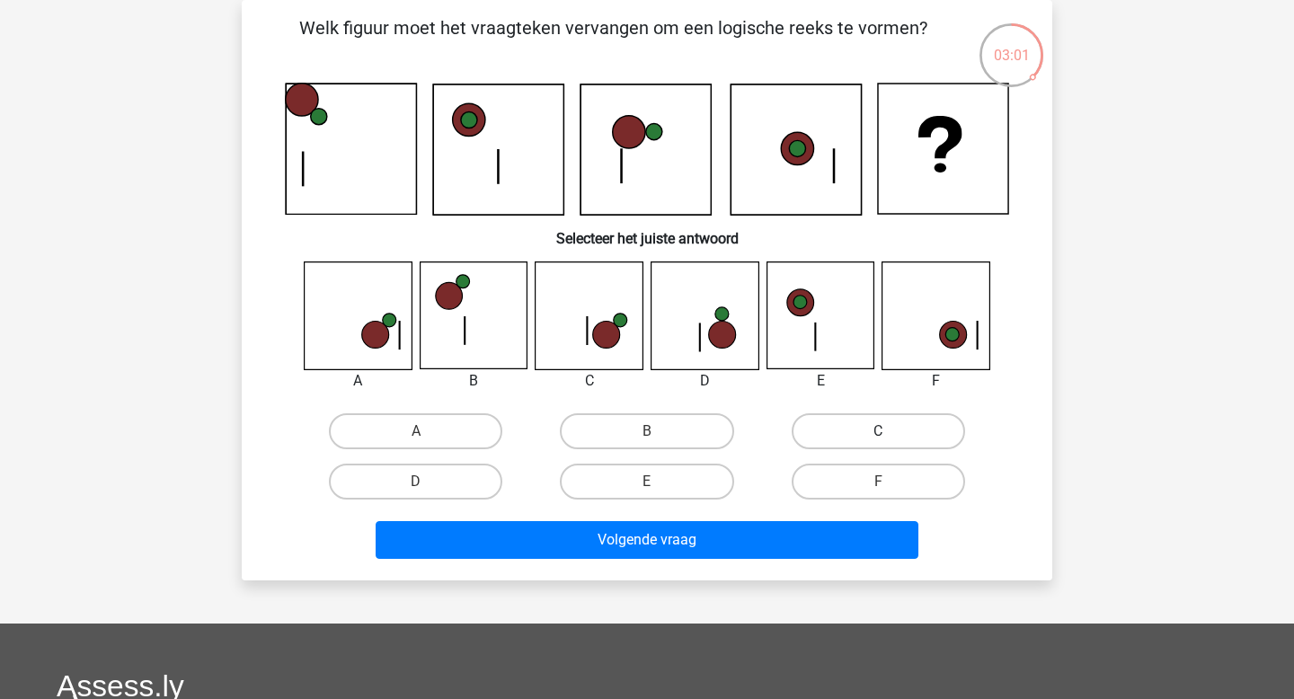
click at [869, 430] on label "C" at bounding box center [878, 431] width 173 height 36
click at [878, 431] on input "C" at bounding box center [884, 437] width 12 height 12
radio input "true"
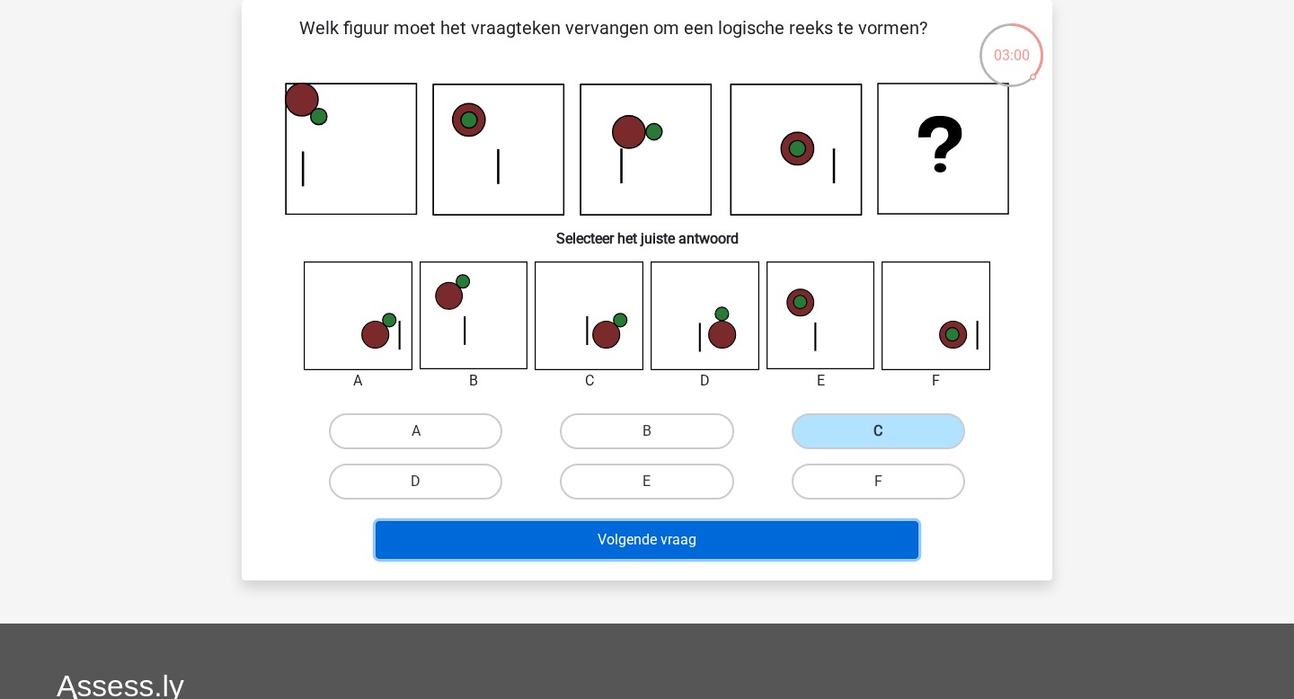
click at [745, 540] on button "Volgende vraag" at bounding box center [648, 540] width 544 height 38
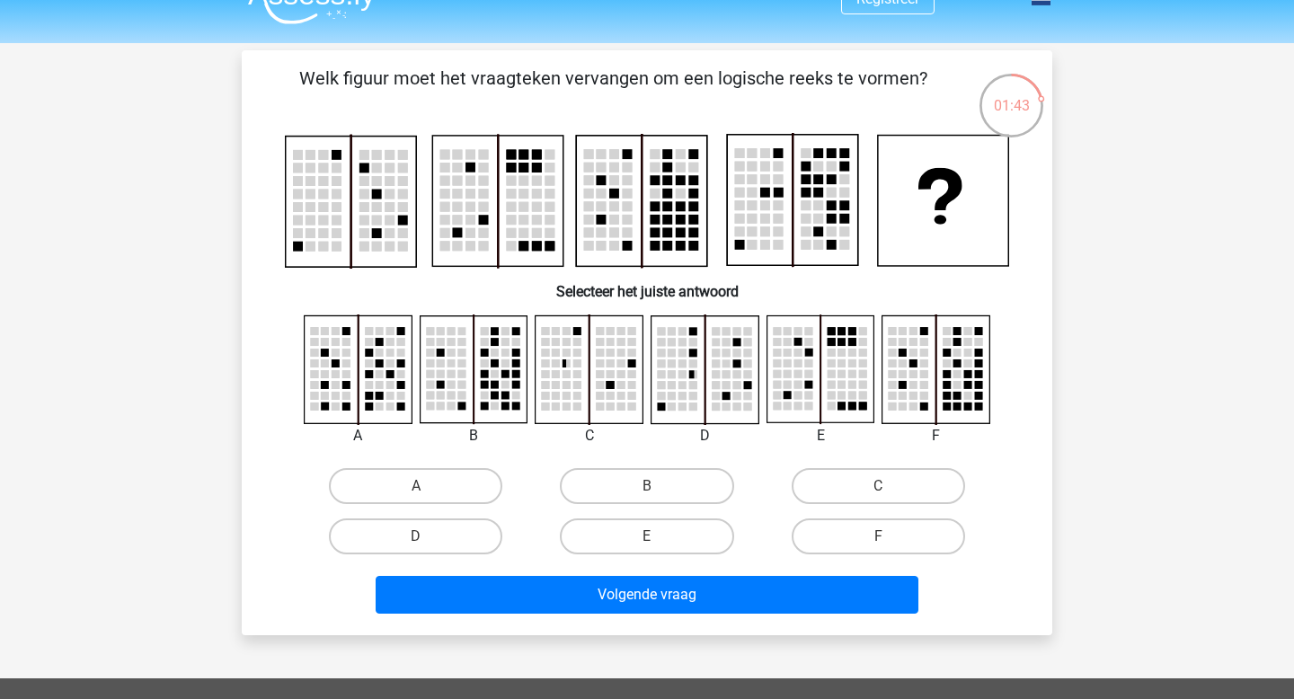
scroll to position [0, 0]
